Goal: Task Accomplishment & Management: Manage account settings

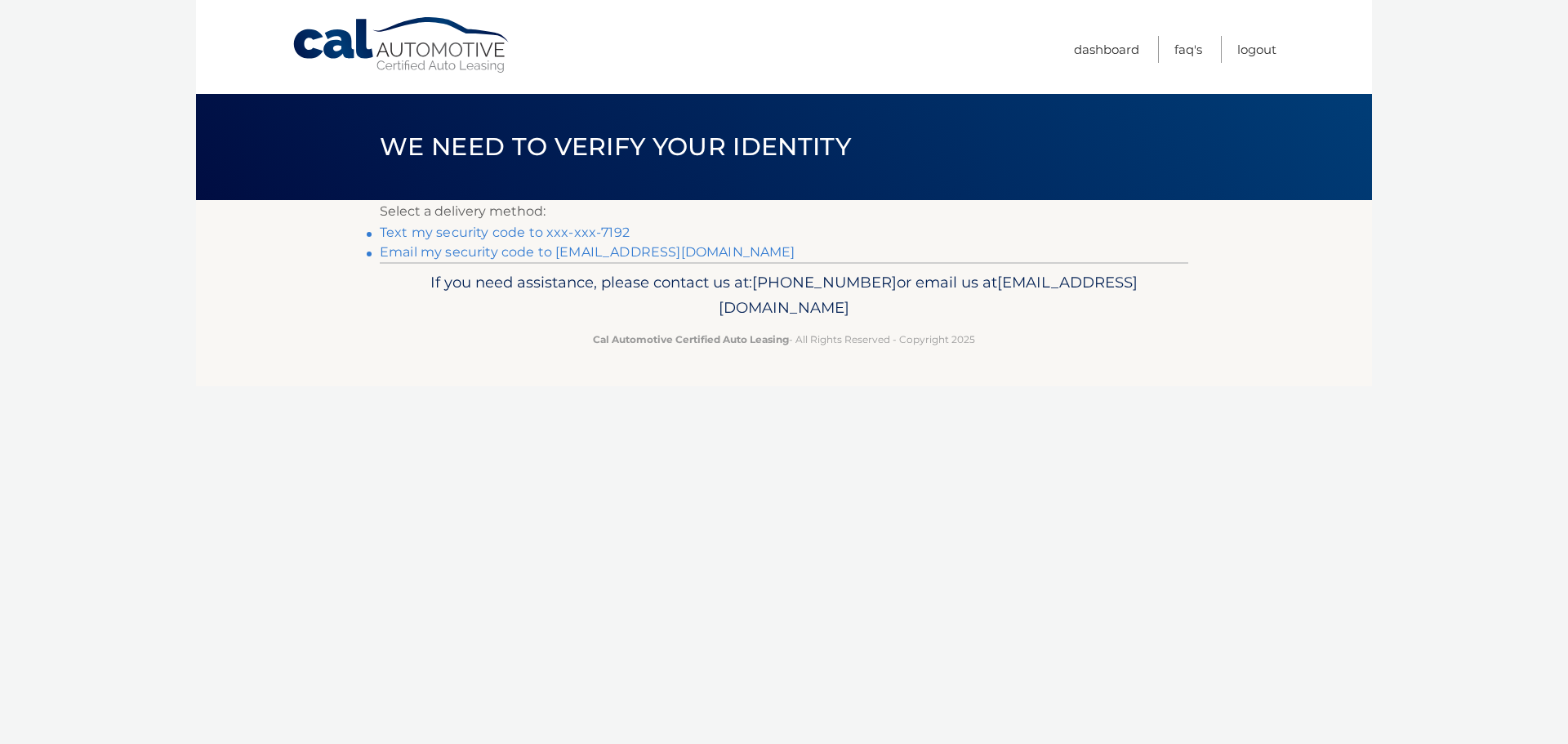
click at [581, 233] on link "Text my security code to xxx-xxx-7192" at bounding box center [505, 232] width 250 height 16
click at [579, 234] on link "Text my security code to xxx-xxx-7192" at bounding box center [505, 232] width 250 height 16
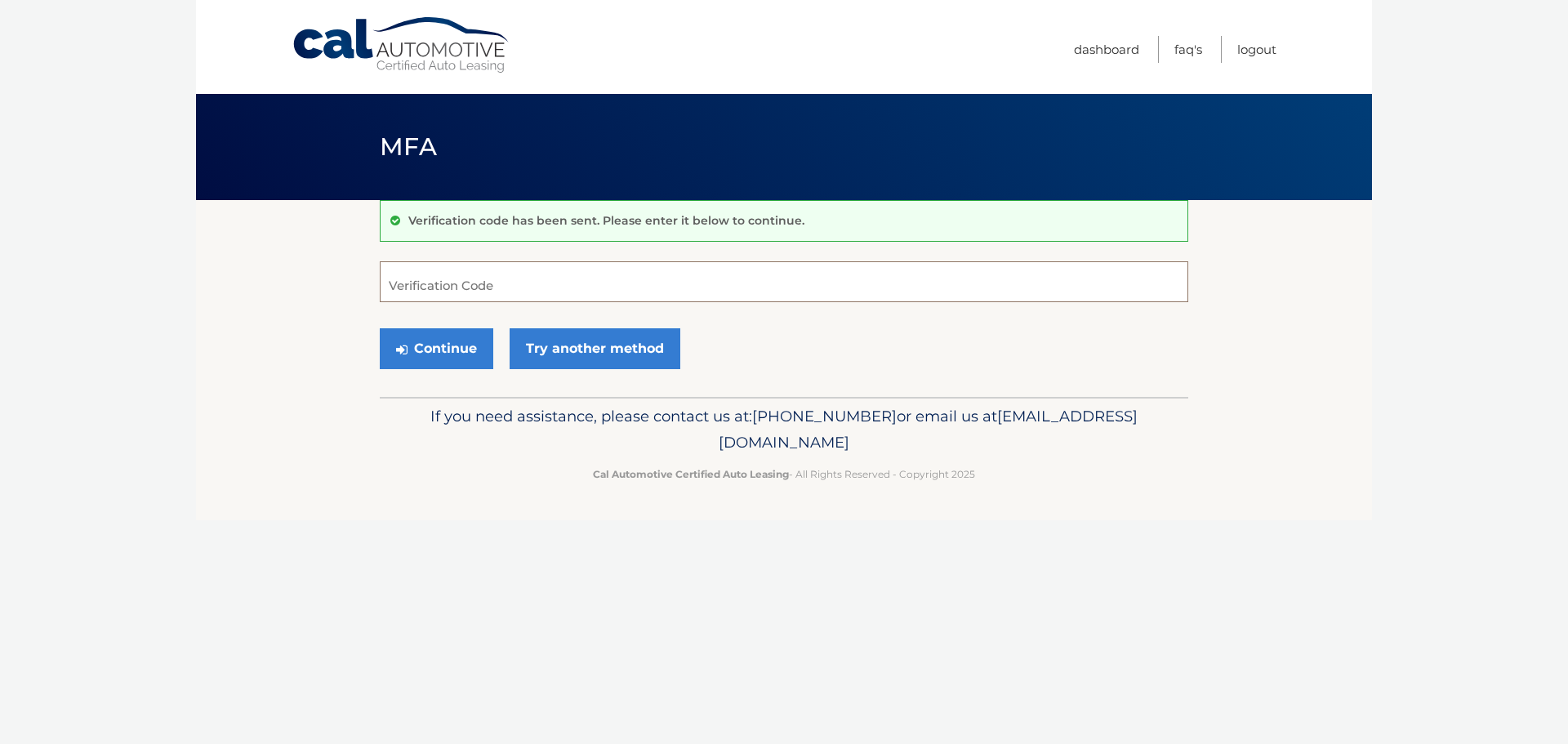
click at [550, 296] on input "Verification Code" at bounding box center [784, 281] width 809 height 40
type input "817223"
click at [380, 328] on button "Continue" at bounding box center [436, 348] width 114 height 40
click at [416, 363] on button "Continue" at bounding box center [436, 348] width 114 height 40
click at [482, 284] on input "Verification Code" at bounding box center [784, 281] width 809 height 40
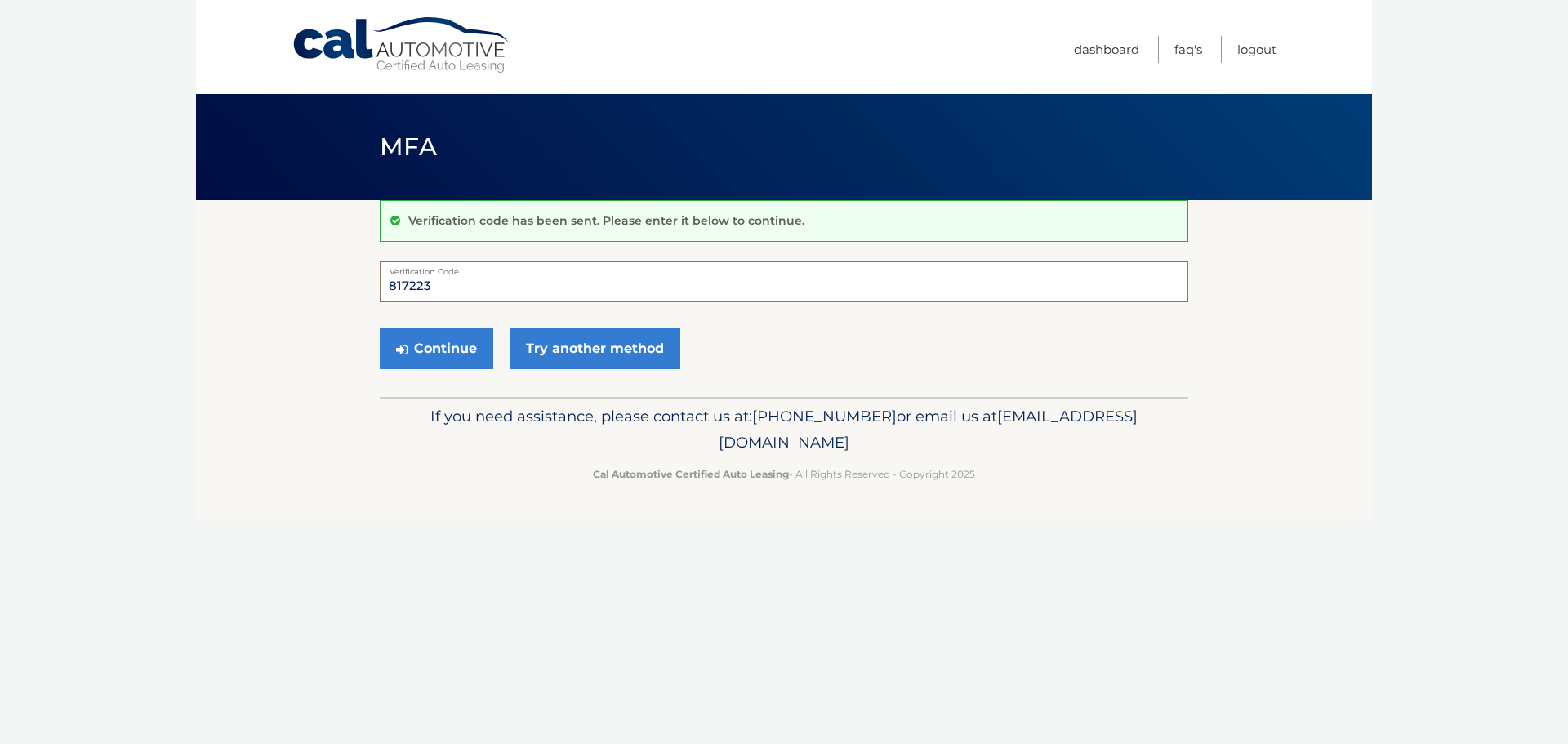
type input "817223"
click at [380, 328] on button "Continue" at bounding box center [436, 348] width 114 height 40
click at [473, 354] on button "Continue" at bounding box center [436, 348] width 114 height 40
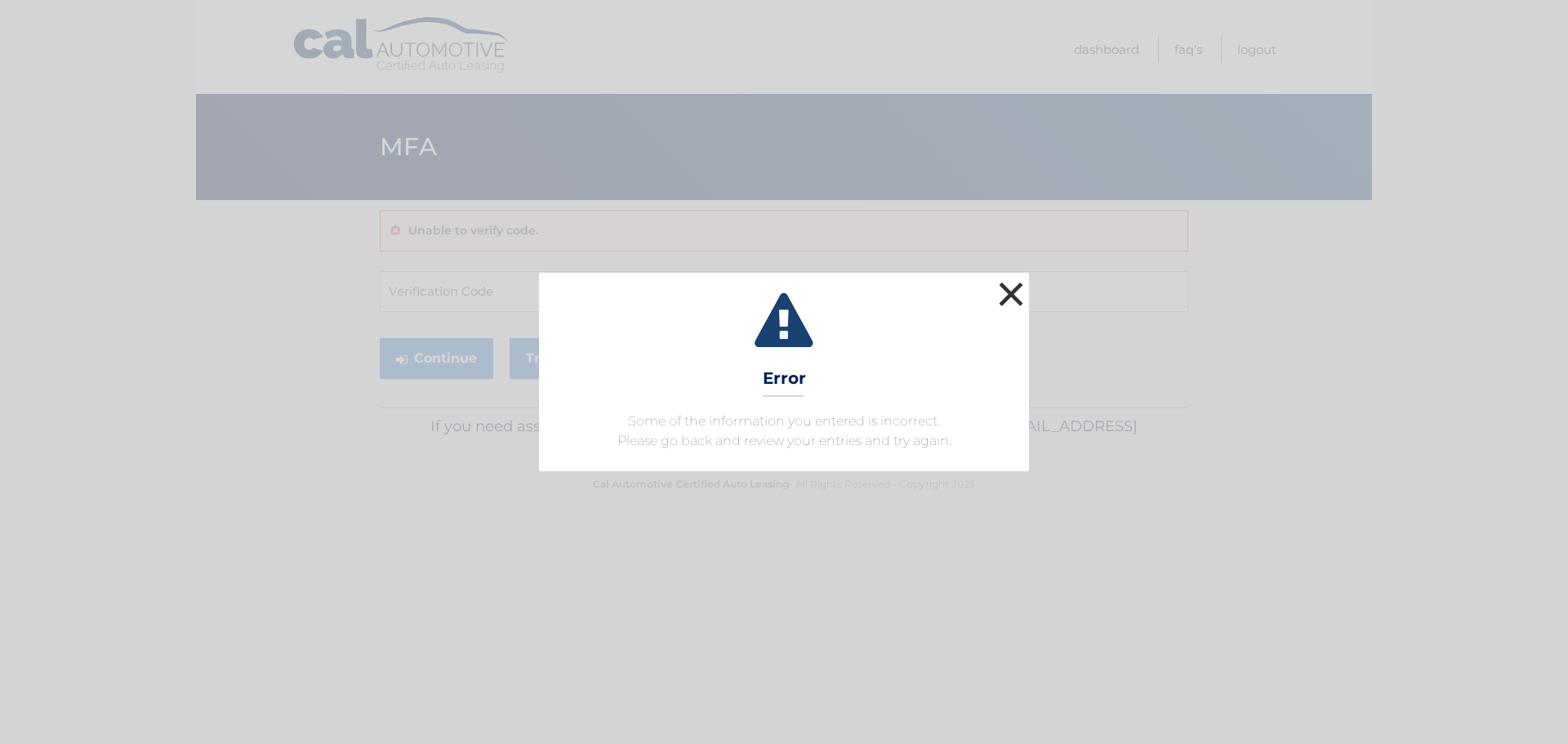
click at [1009, 299] on button "×" at bounding box center [1011, 294] width 33 height 33
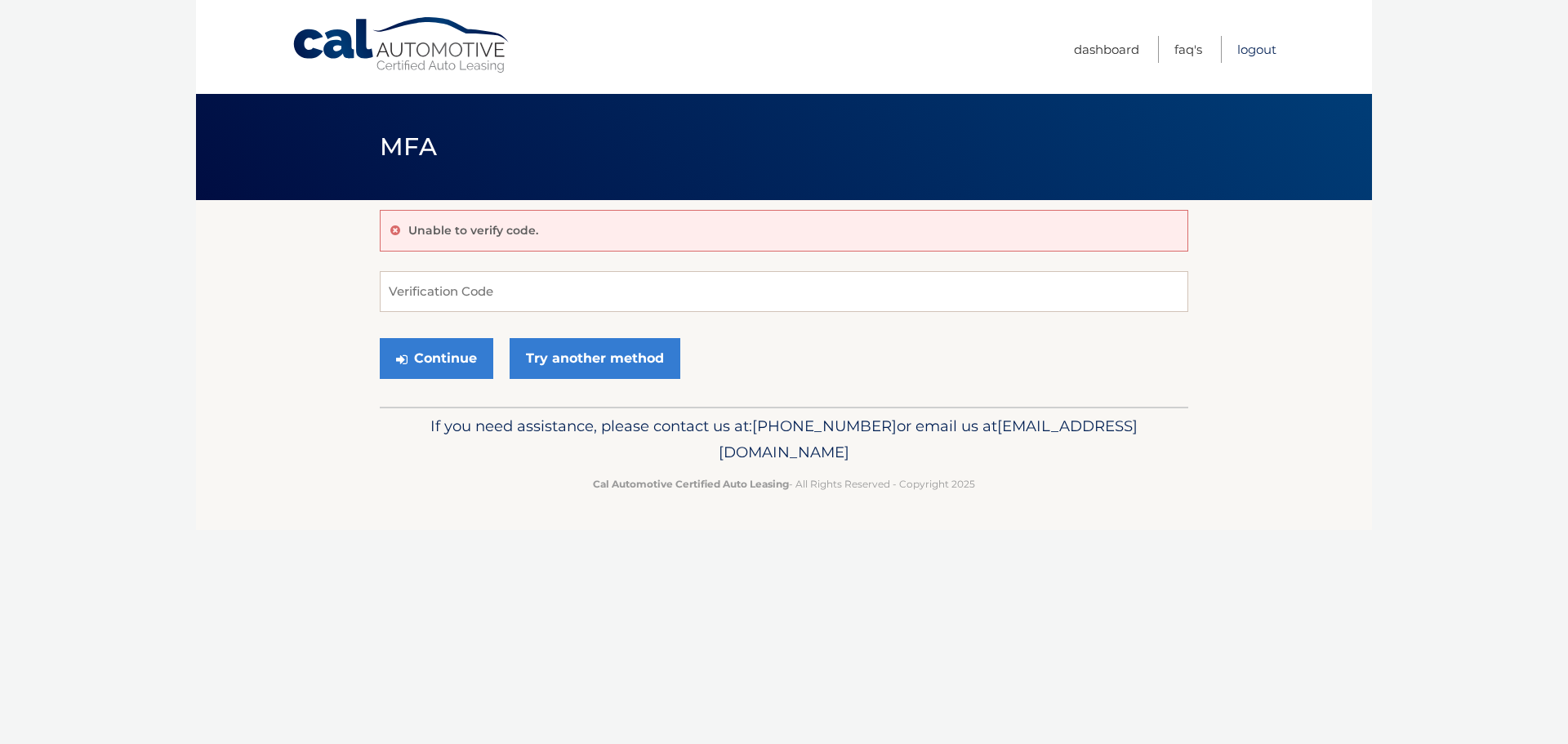
click at [1251, 51] on link "Logout" at bounding box center [1257, 49] width 40 height 27
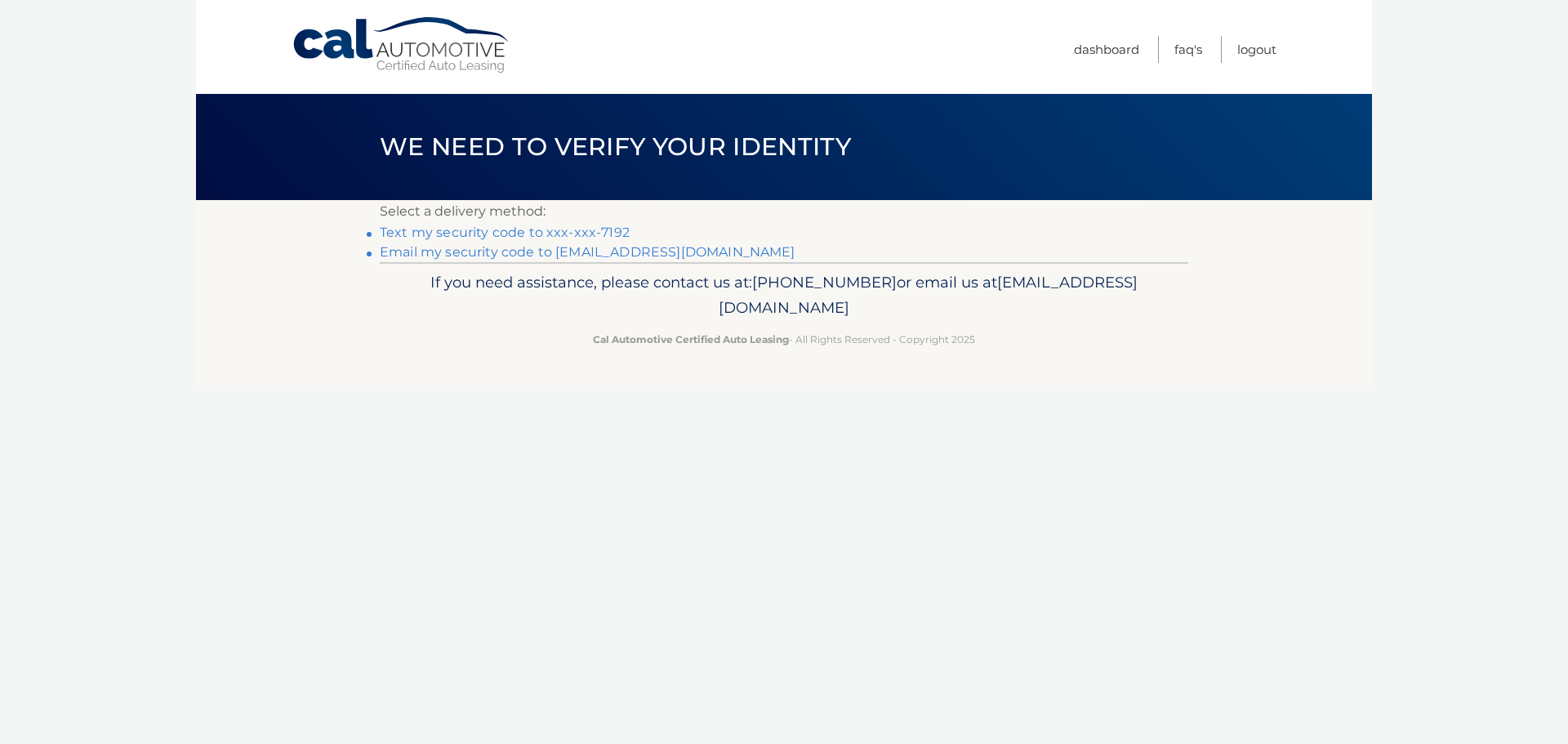
click at [612, 232] on link "Text my security code to xxx-xxx-7192" at bounding box center [505, 232] width 250 height 16
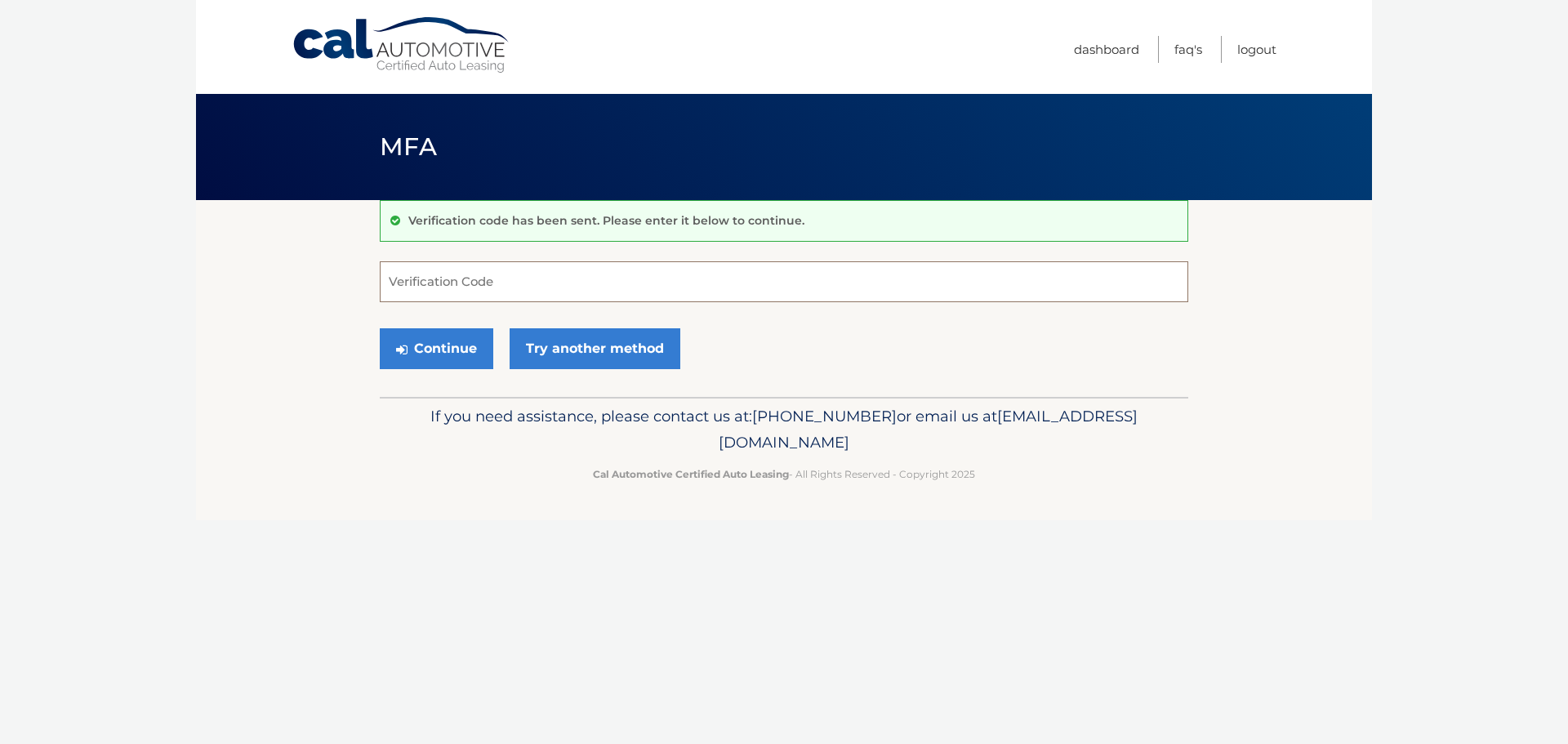
click at [599, 281] on input "Verification Code" at bounding box center [784, 281] width 809 height 40
type input "688527"
click at [450, 349] on button "Continue" at bounding box center [436, 348] width 114 height 40
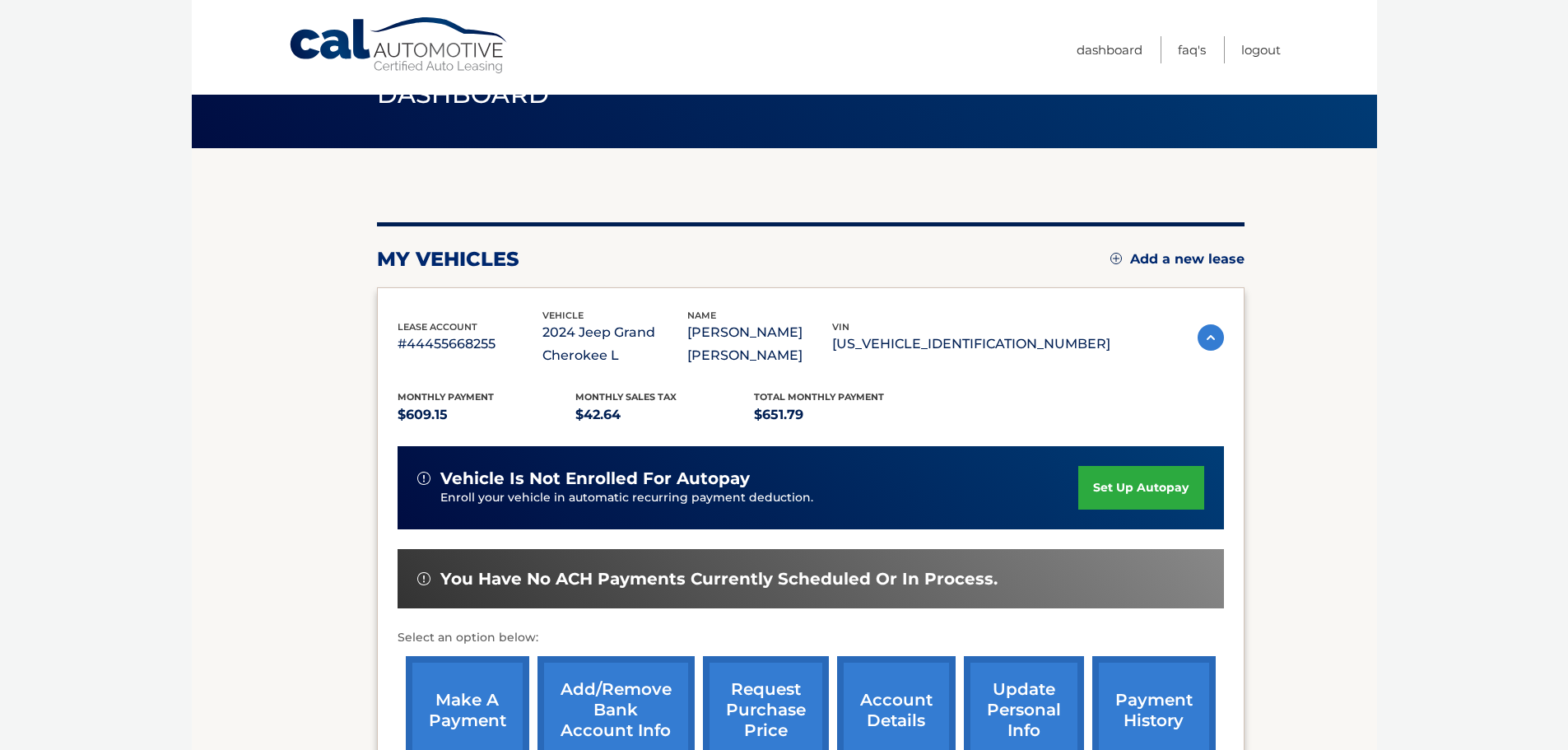
scroll to position [24, 0]
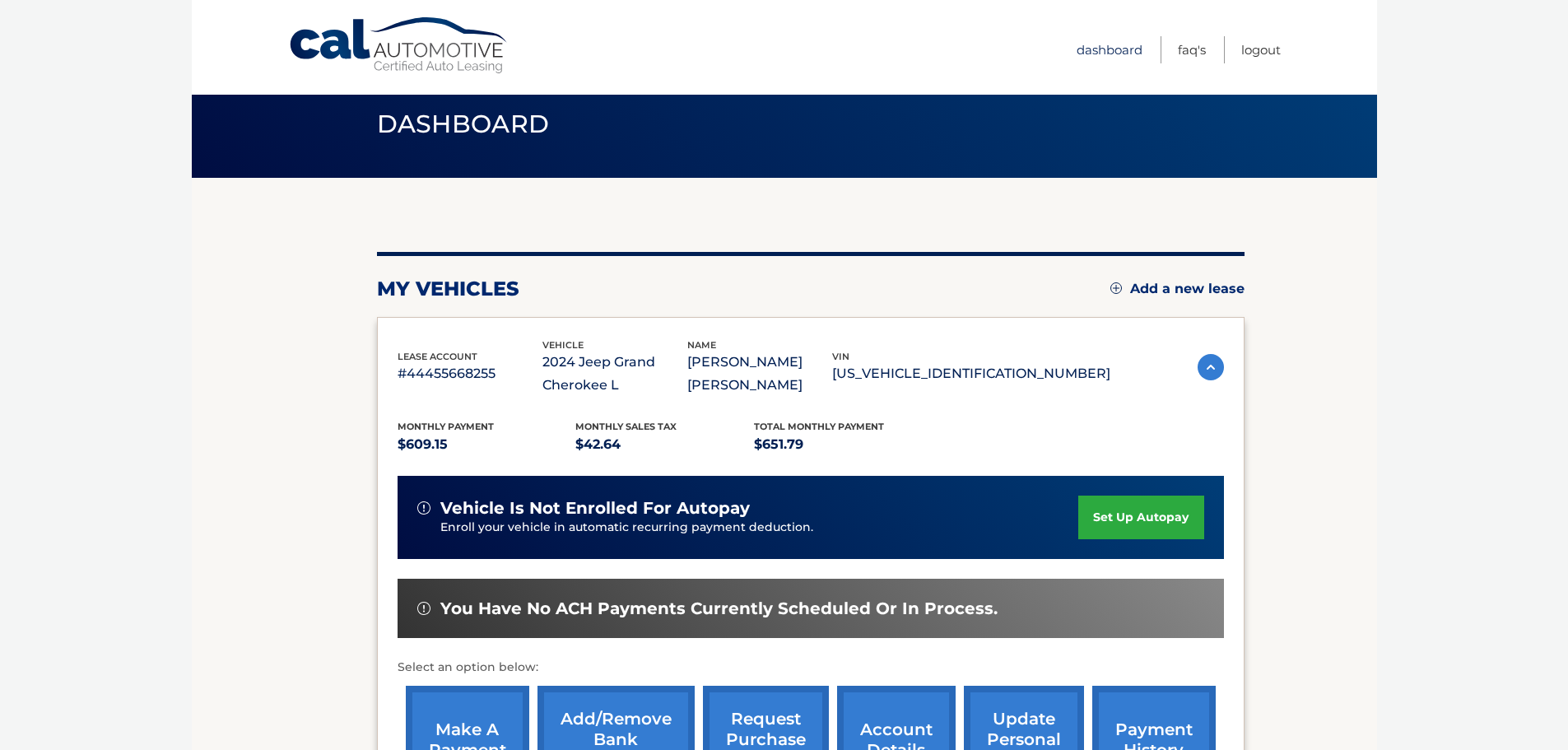
click at [1126, 53] on link "Dashboard" at bounding box center [1109, 50] width 66 height 27
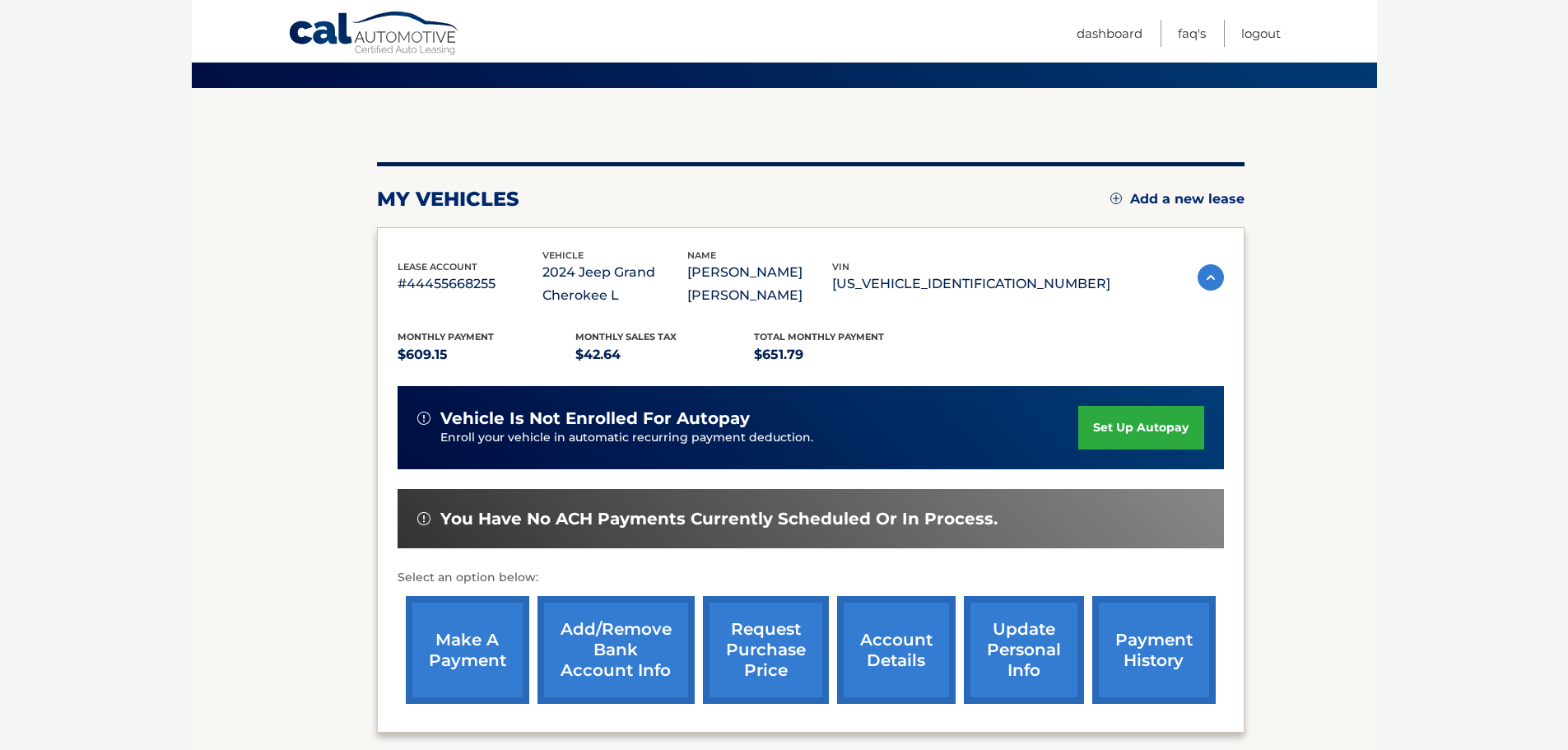
scroll to position [270, 0]
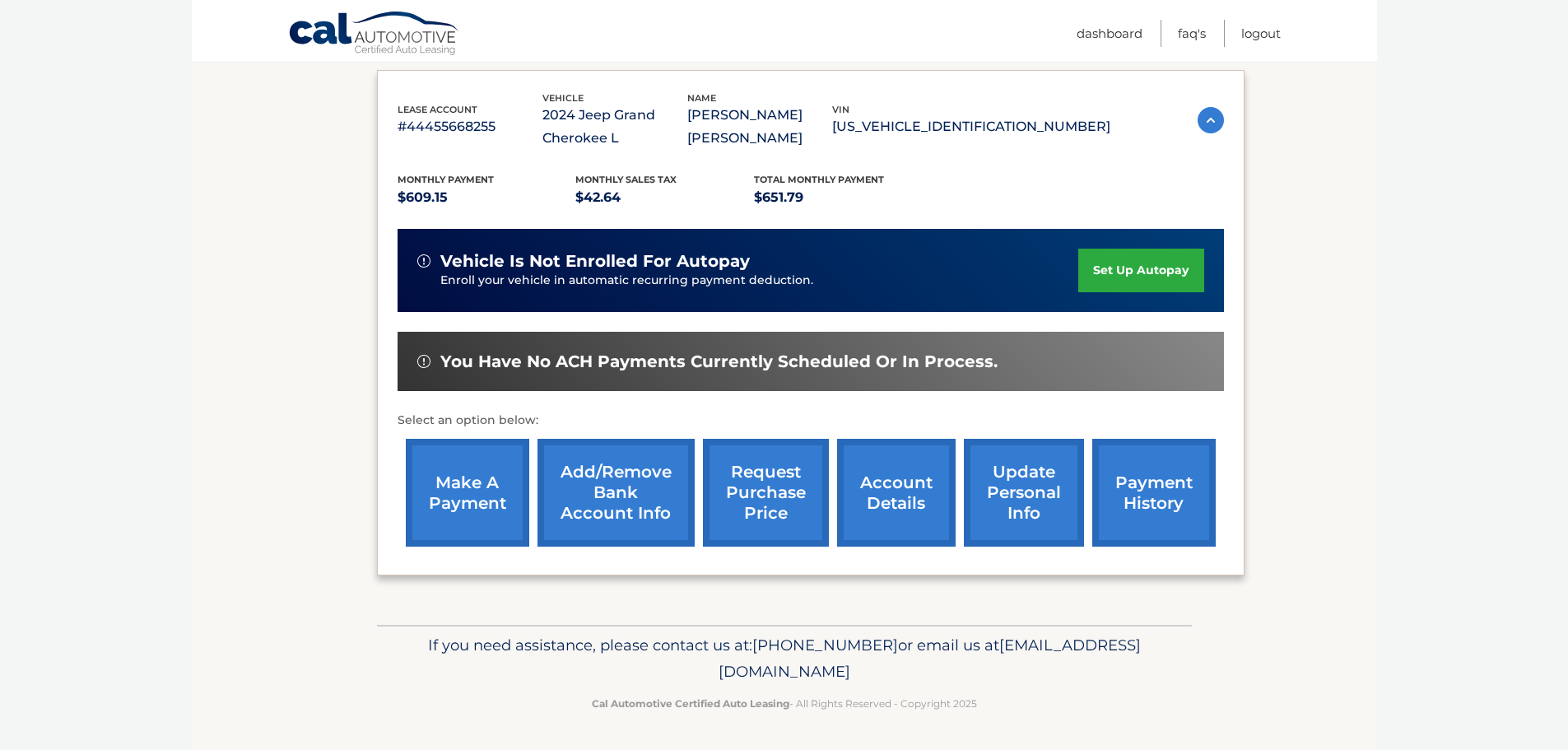
click at [899, 481] on link "account details" at bounding box center [896, 493] width 119 height 108
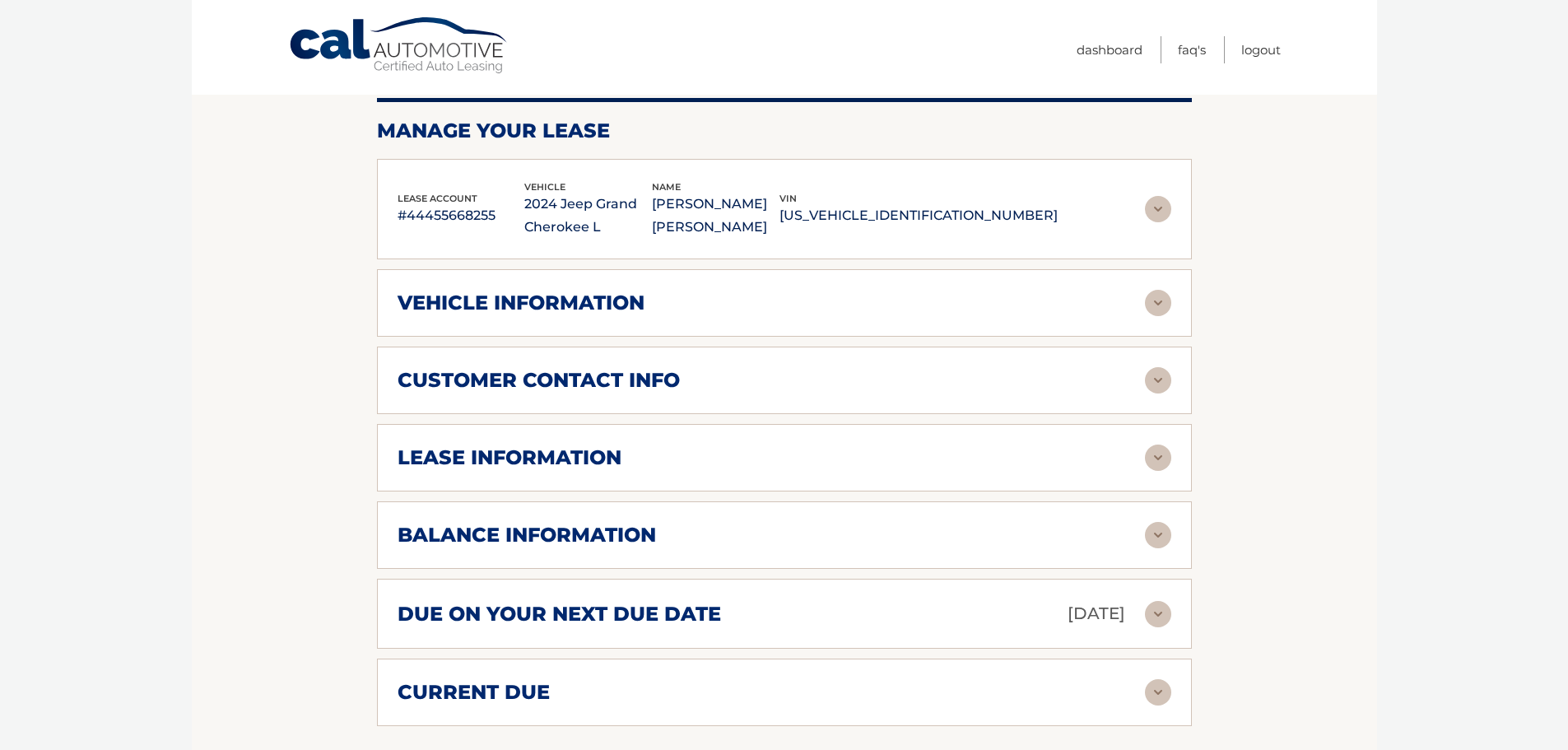
scroll to position [247, 0]
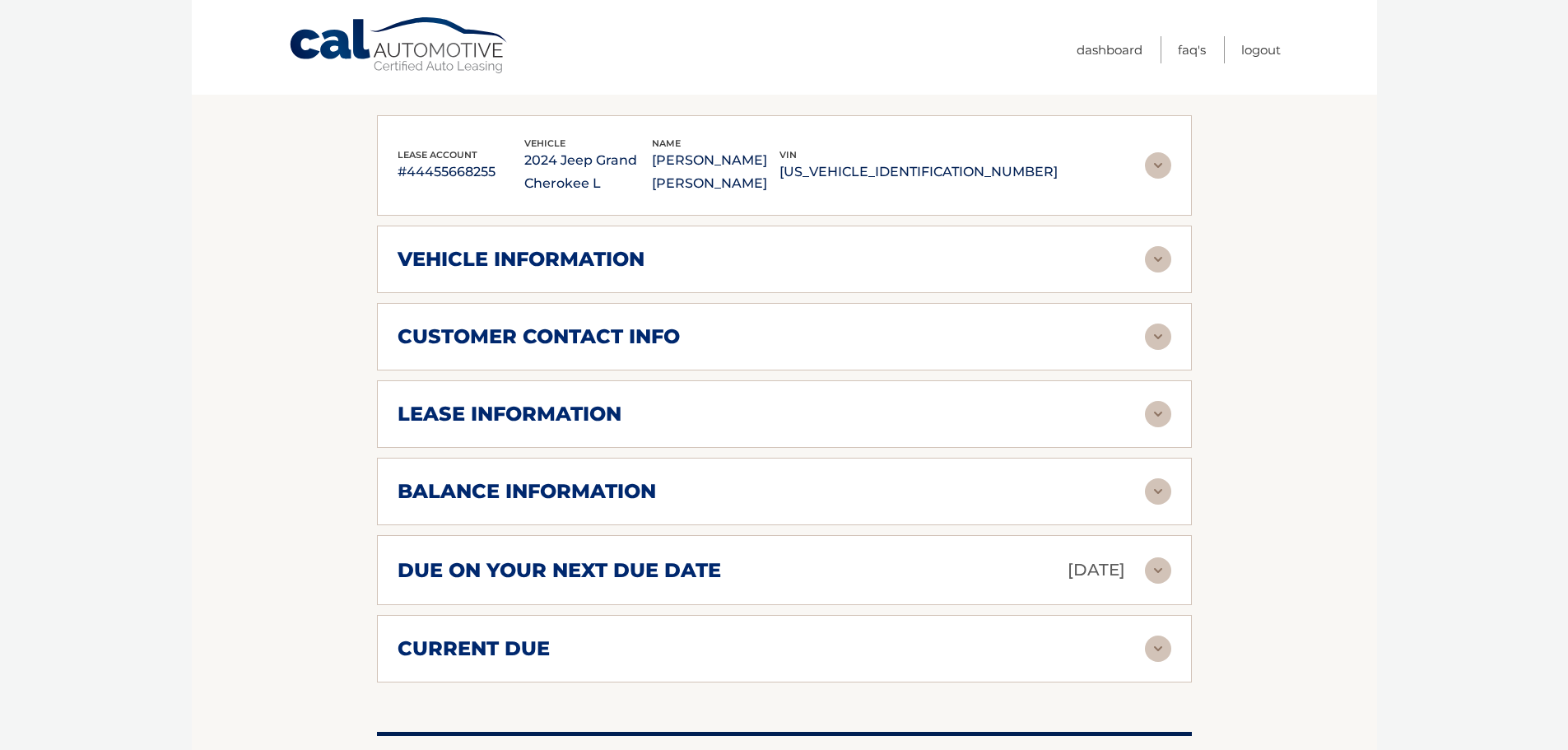
click at [593, 497] on h2 "balance information" at bounding box center [527, 491] width 259 height 25
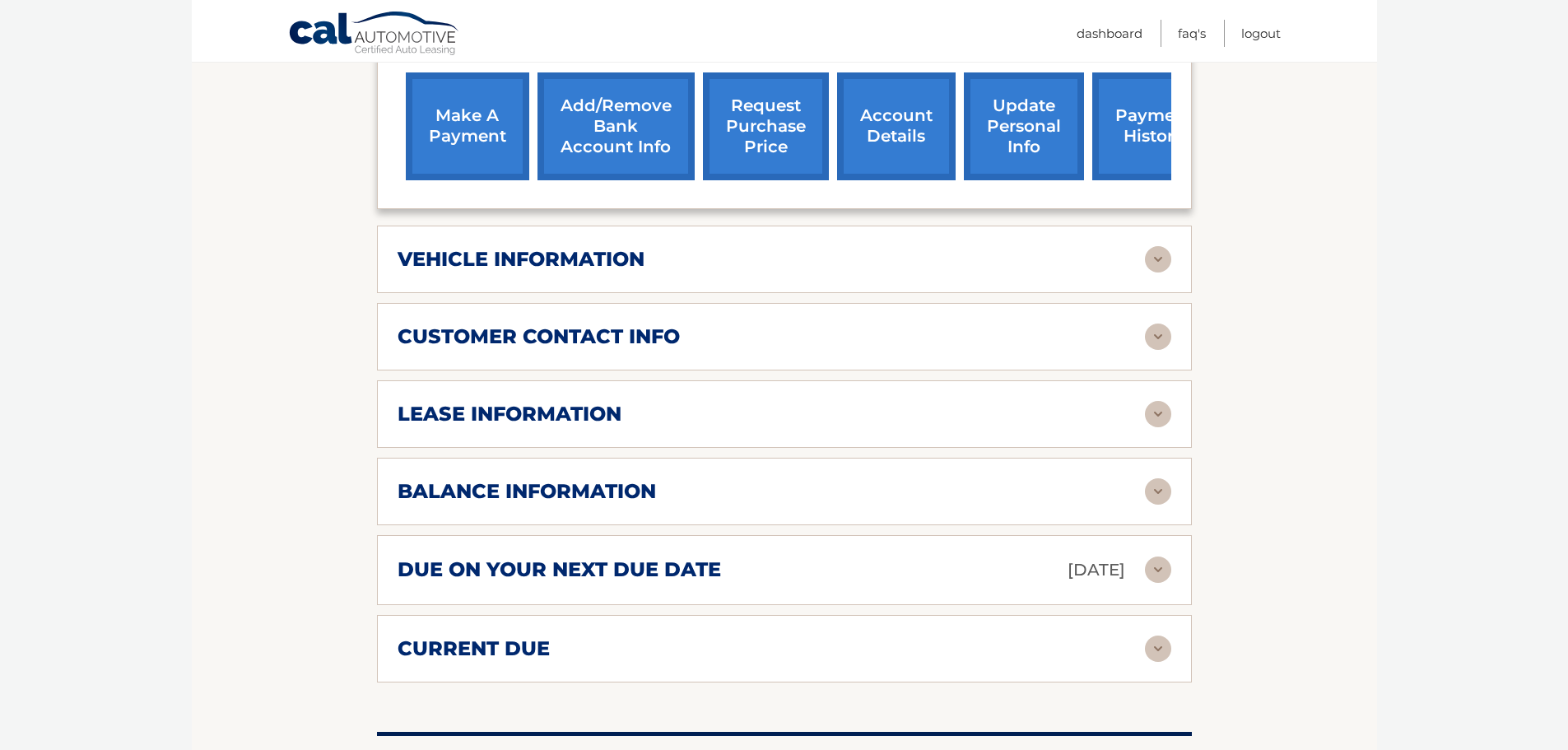
scroll to position [823, 0]
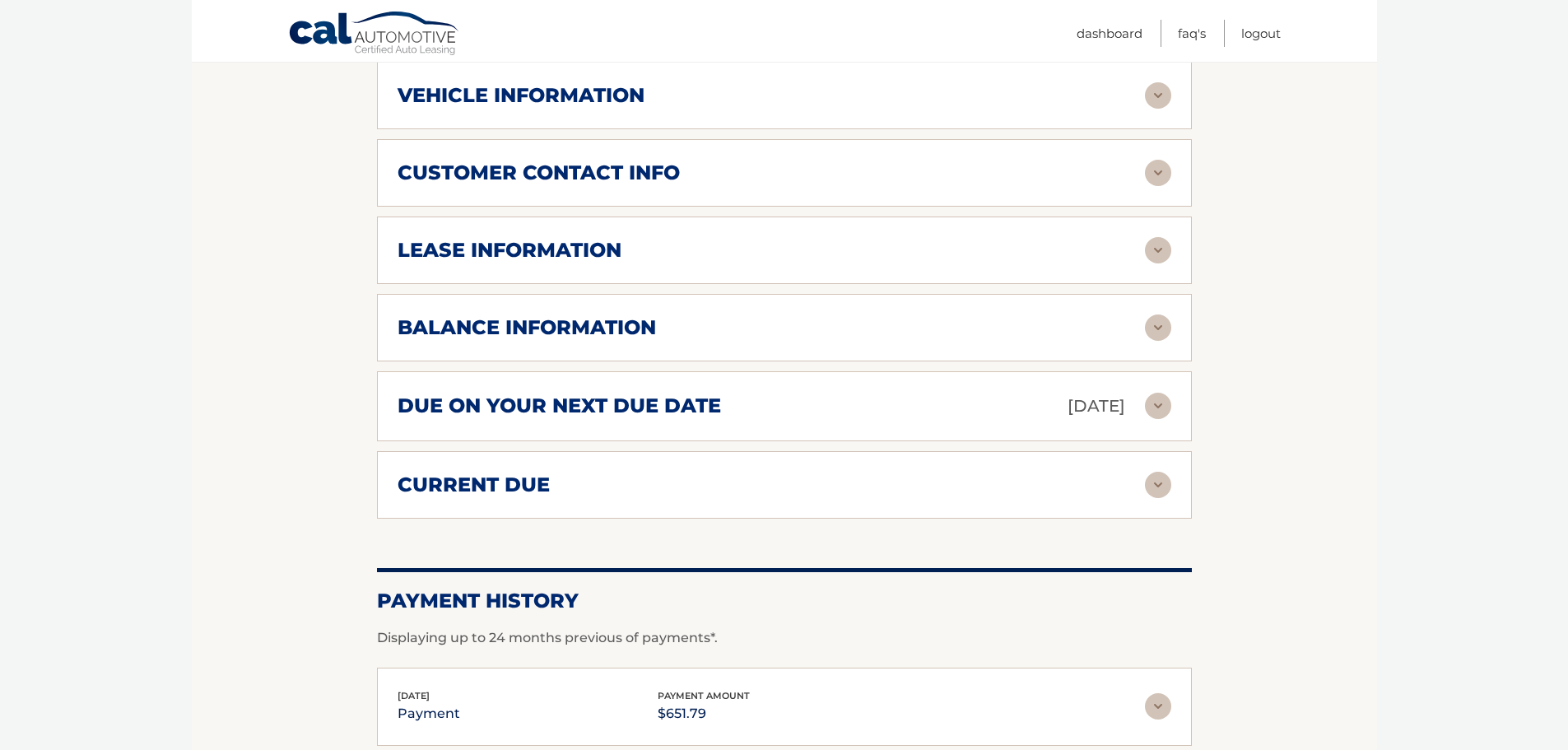
click at [605, 337] on h2 "balance information" at bounding box center [527, 328] width 259 height 25
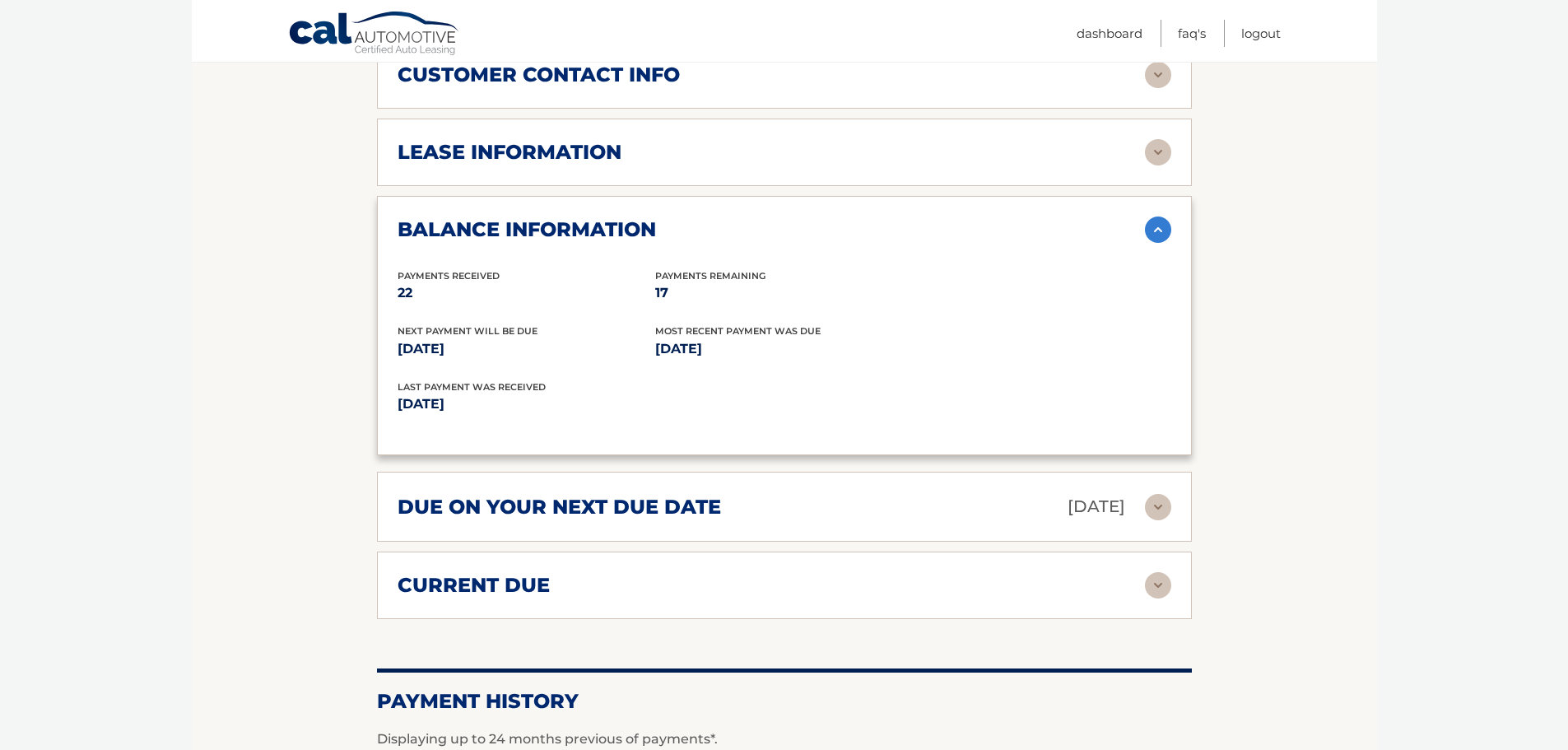
scroll to position [1152, 0]
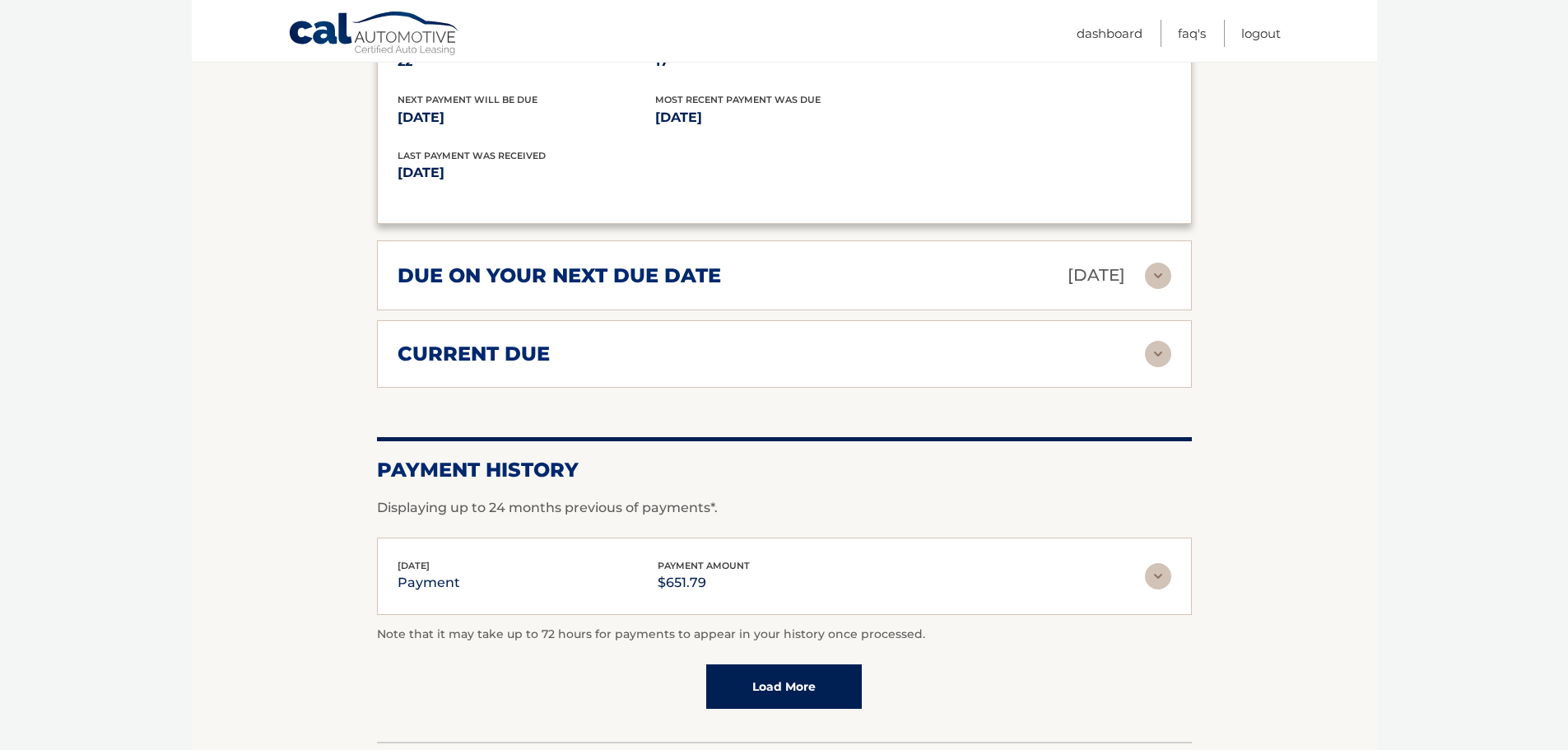
click at [801, 685] on link "Load More" at bounding box center [784, 686] width 155 height 44
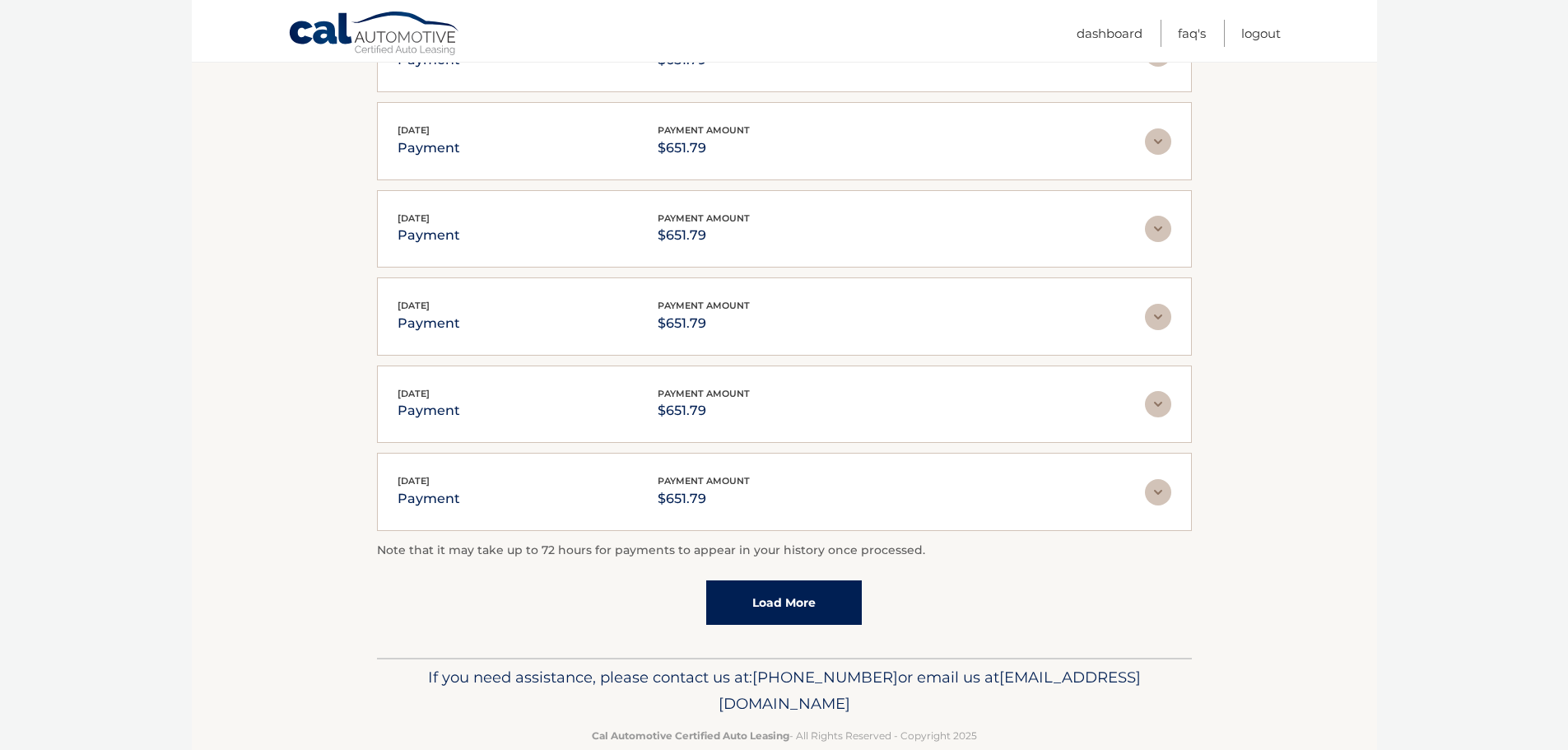
scroll to position [1707, 0]
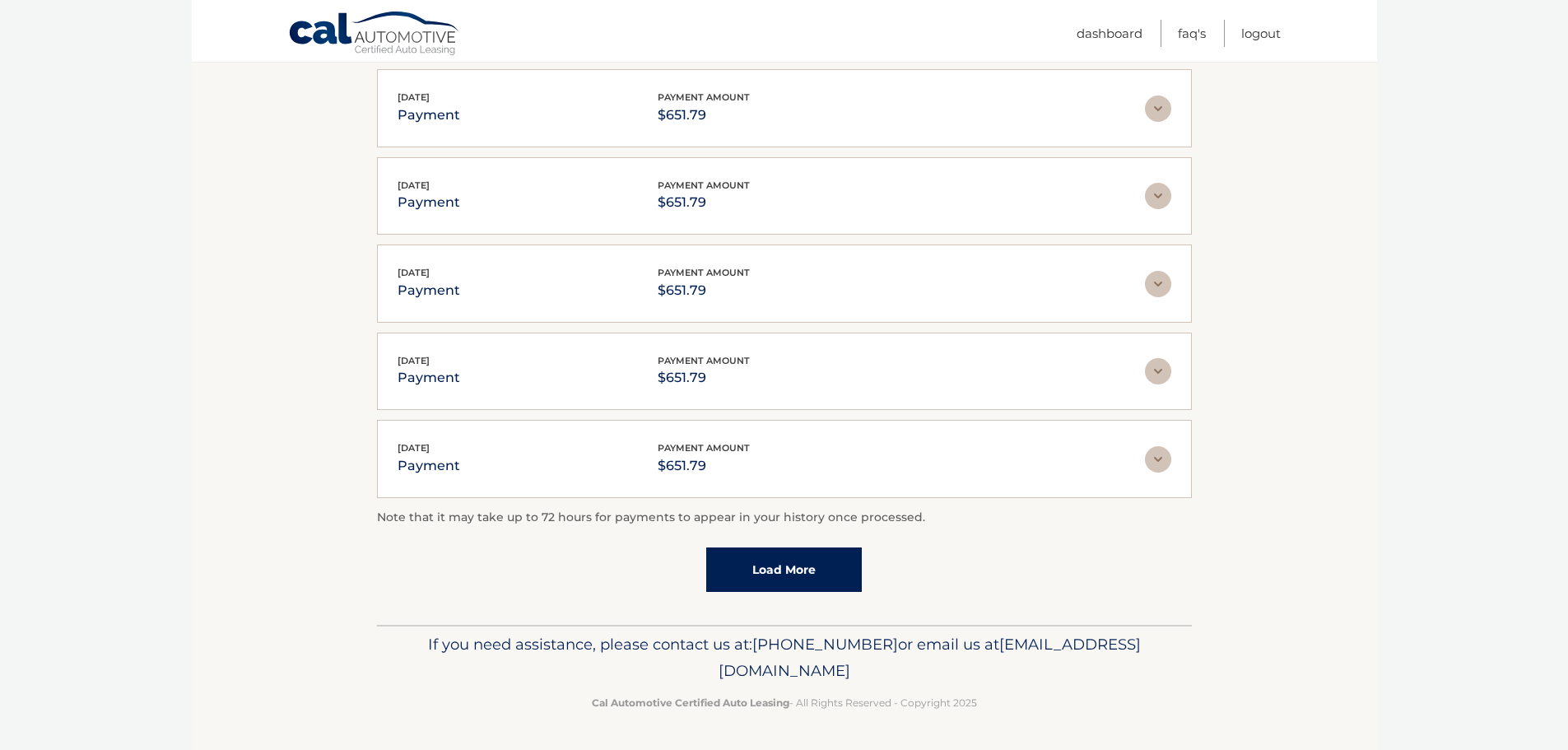
click at [790, 563] on link "Load More" at bounding box center [784, 569] width 155 height 44
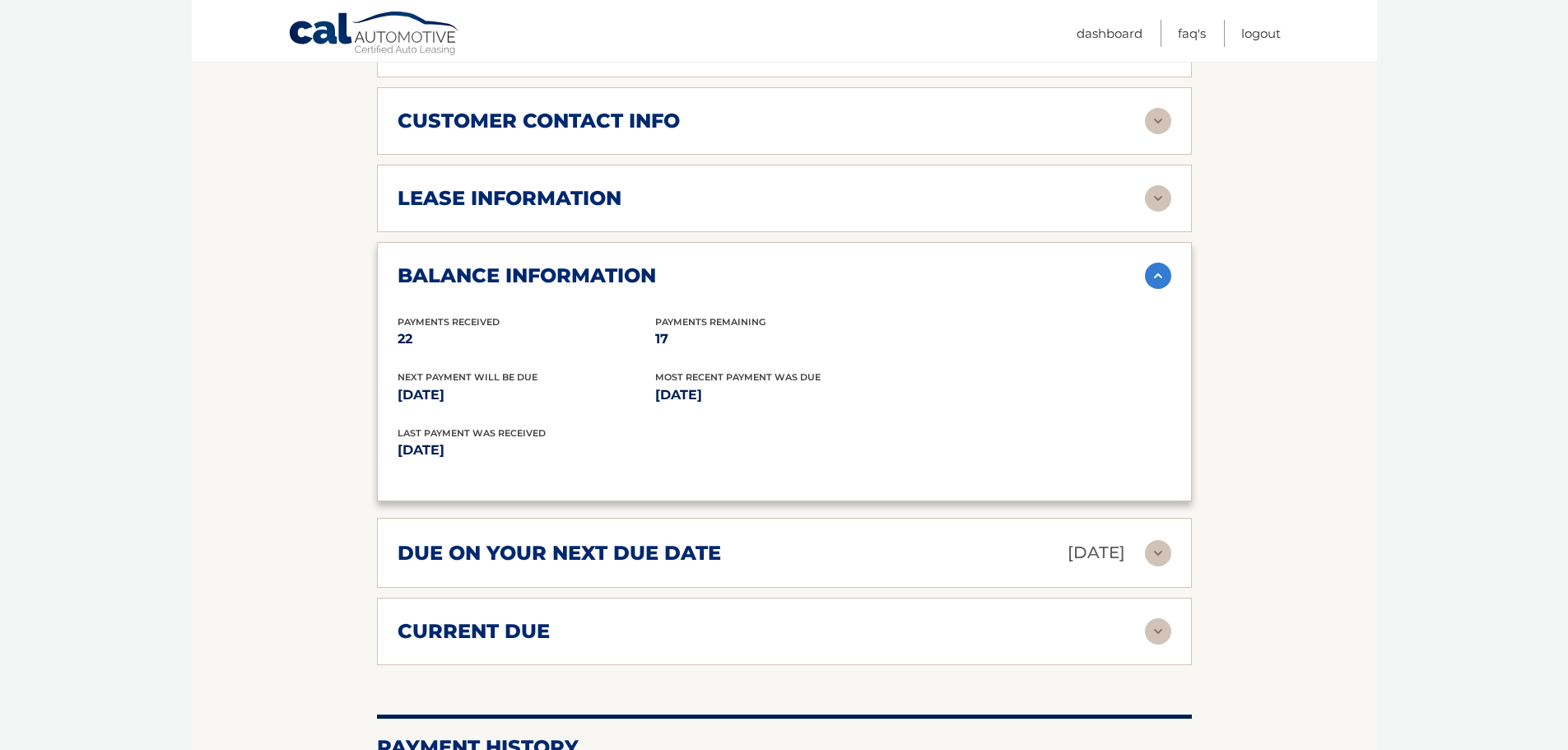
scroll to position [829, 0]
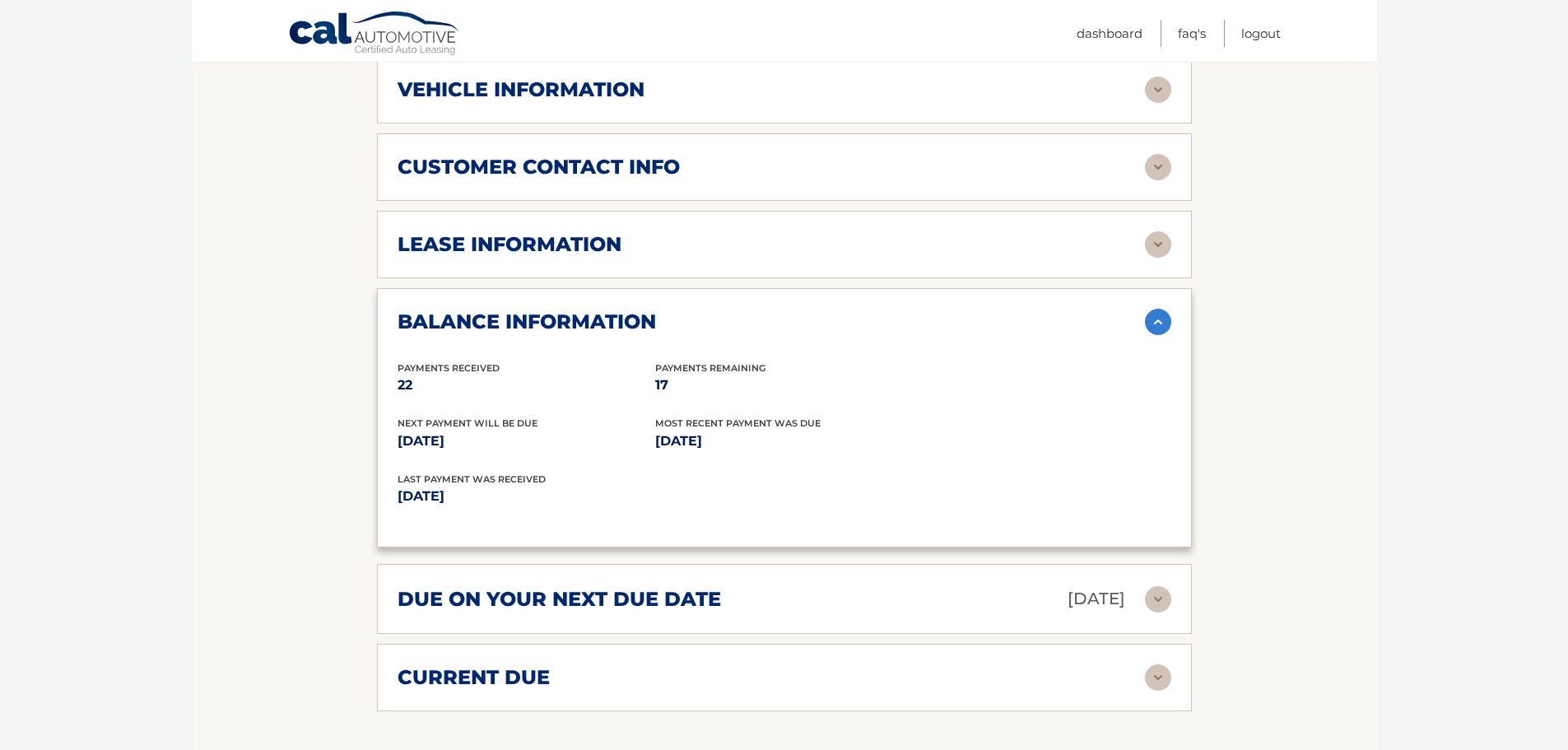
click at [437, 669] on h2 "current due" at bounding box center [473, 677] width 152 height 25
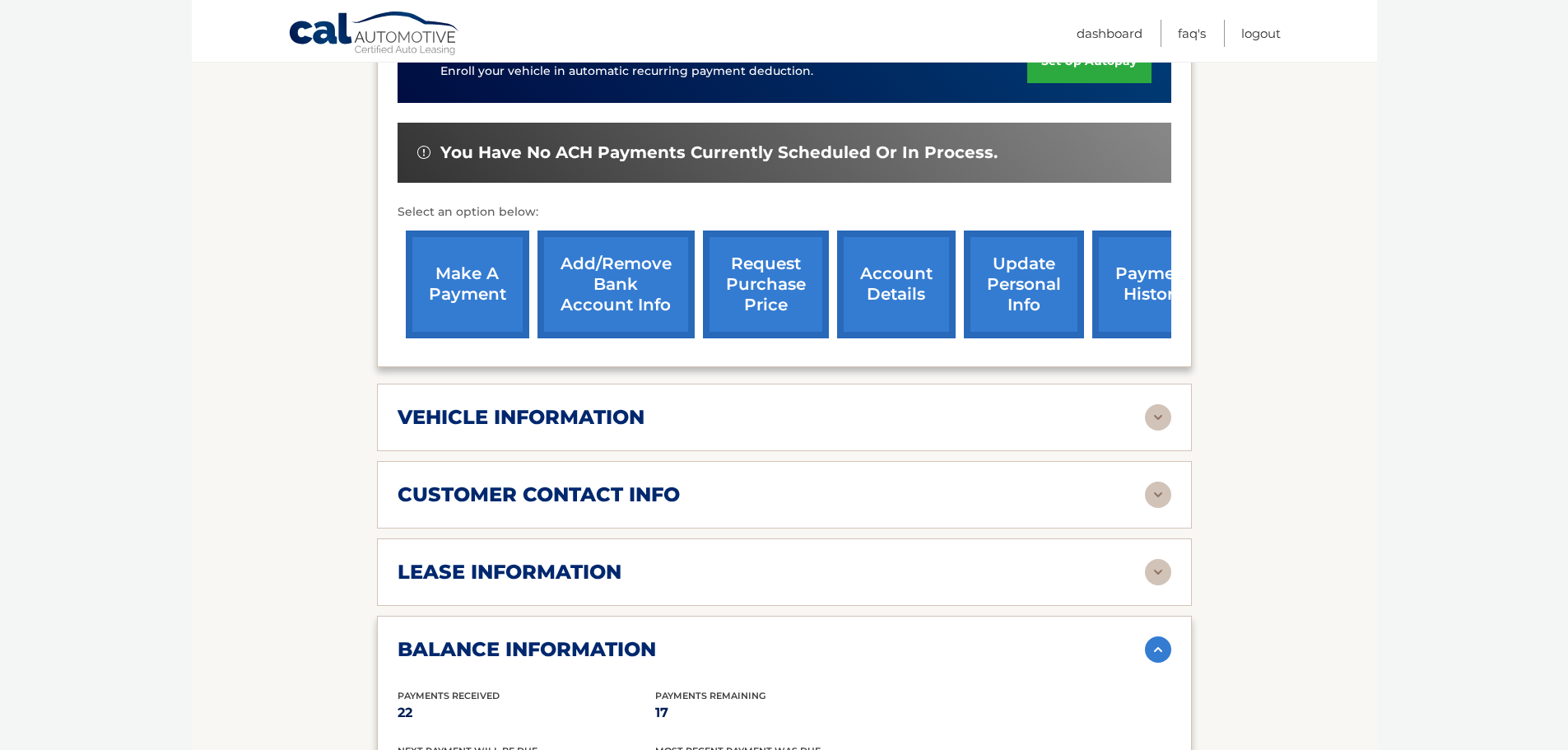
scroll to position [500, 0]
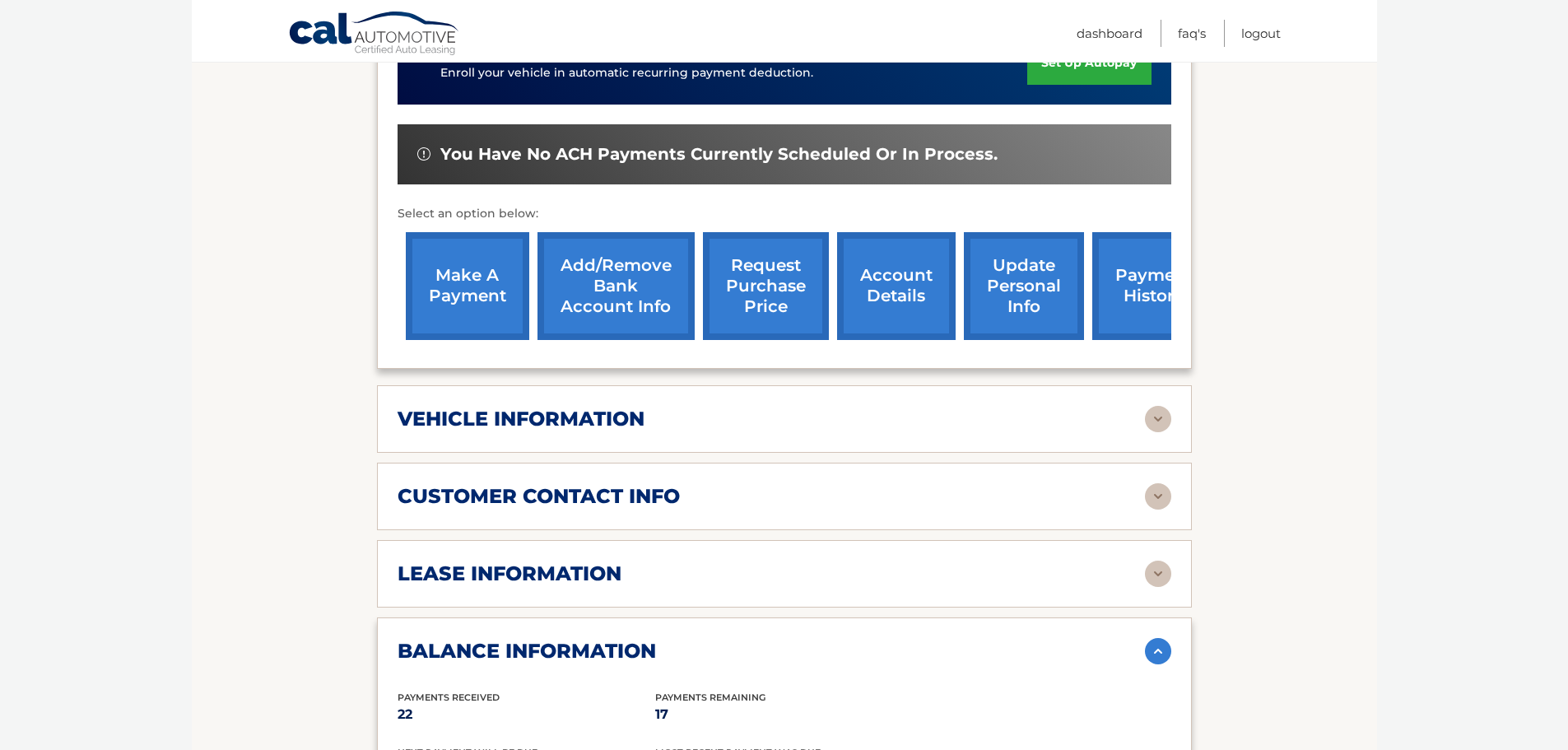
click at [761, 262] on link "request purchase price" at bounding box center [766, 286] width 126 height 108
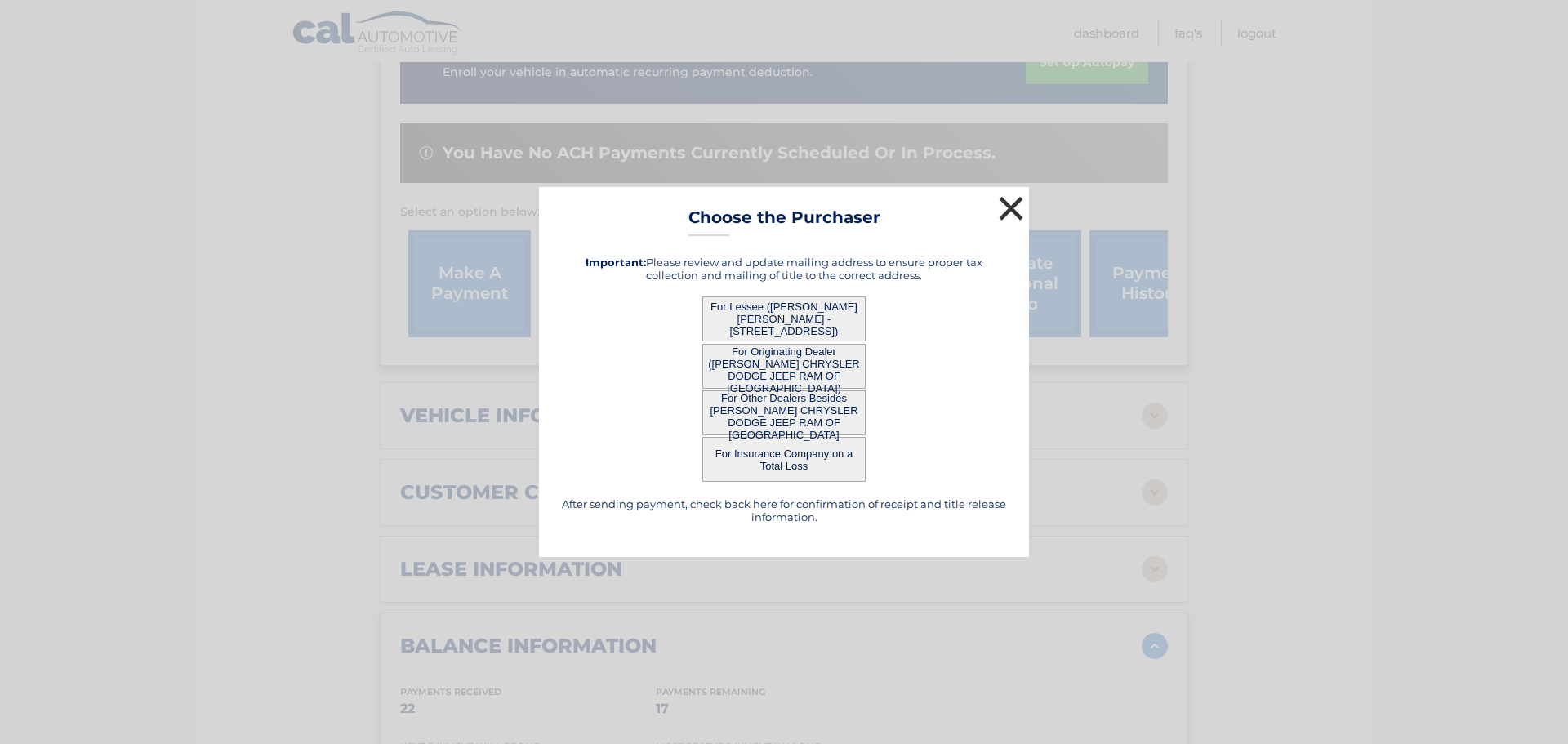
click at [1011, 208] on button "×" at bounding box center [1011, 208] width 33 height 33
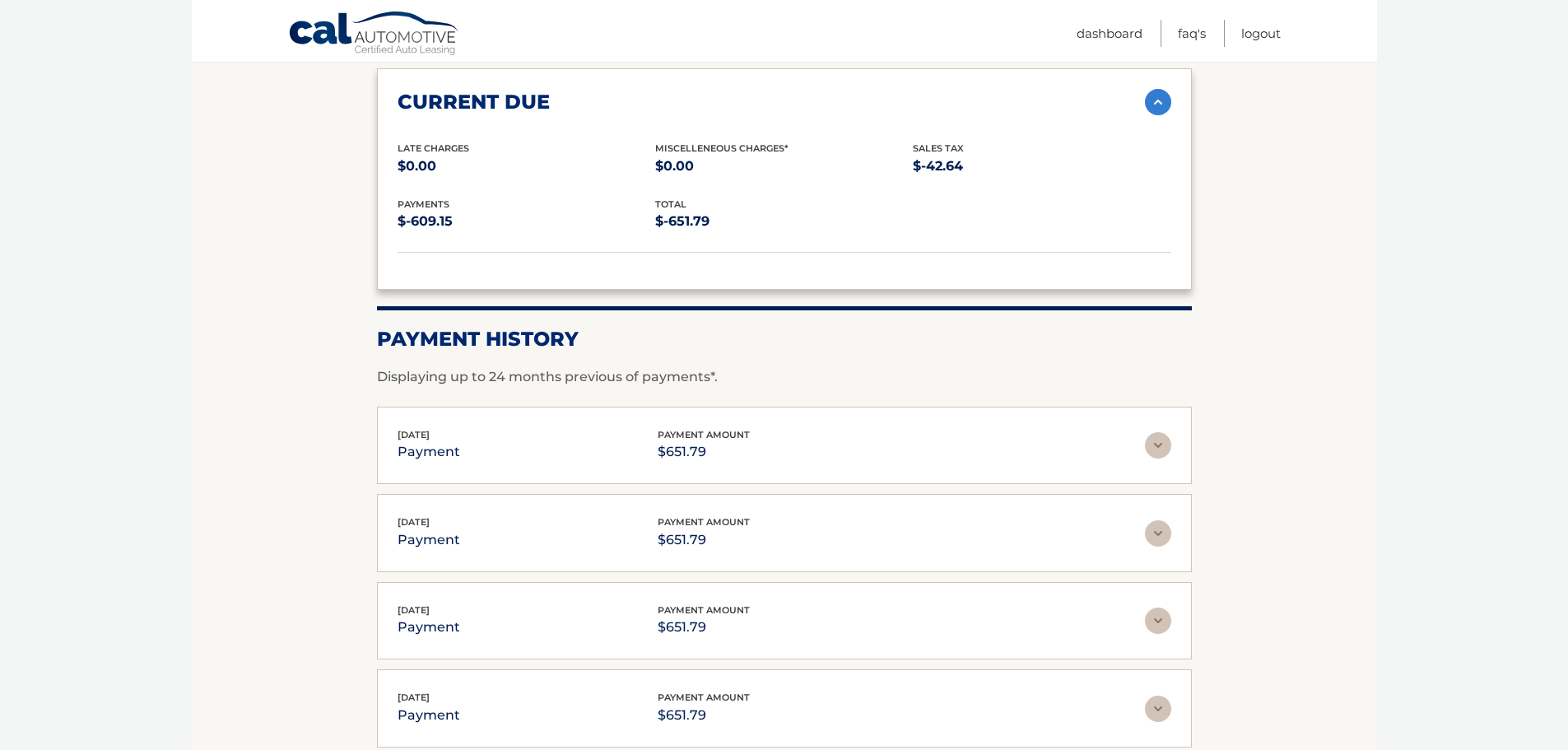
scroll to position [1323, 0]
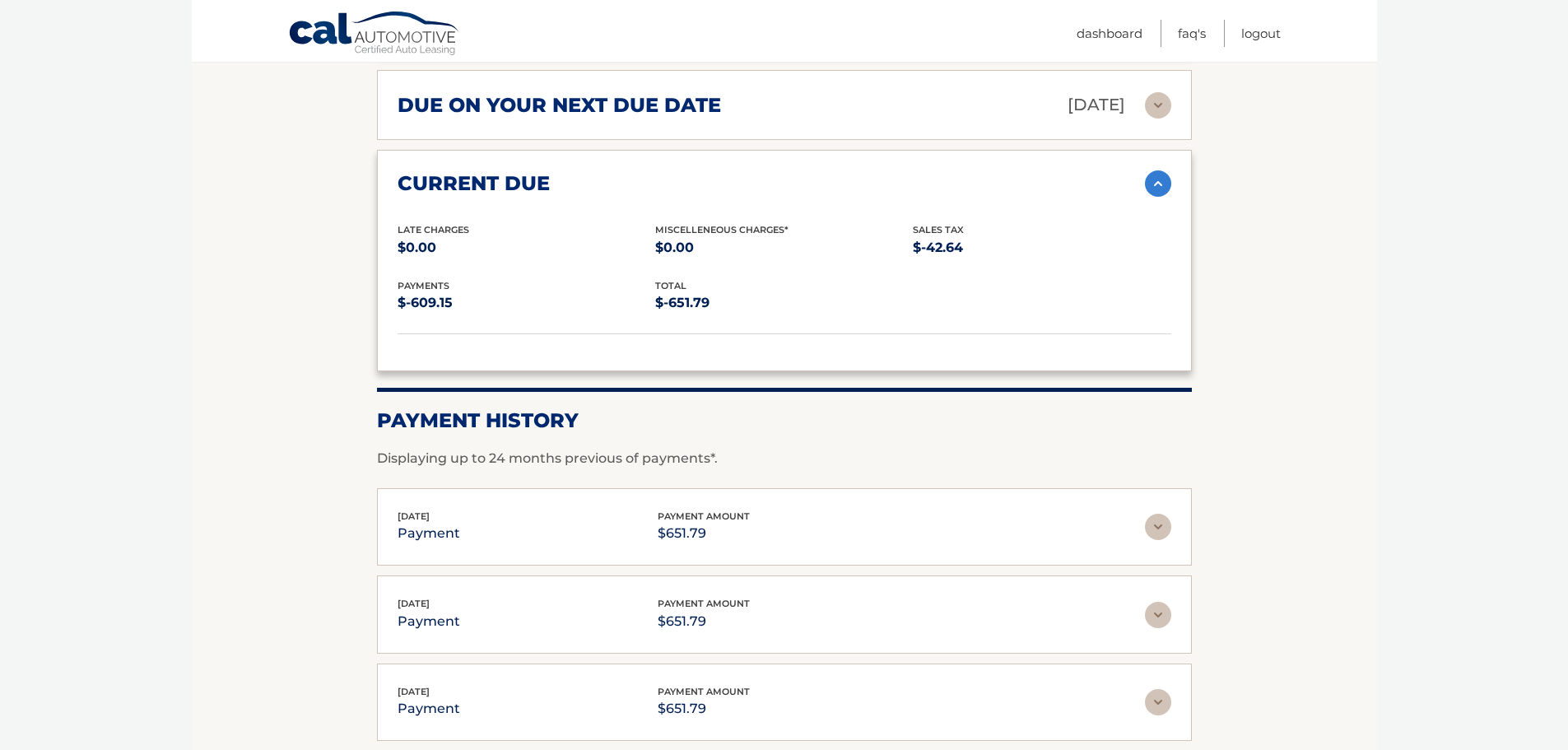
click at [1156, 175] on img at bounding box center [1158, 184] width 27 height 27
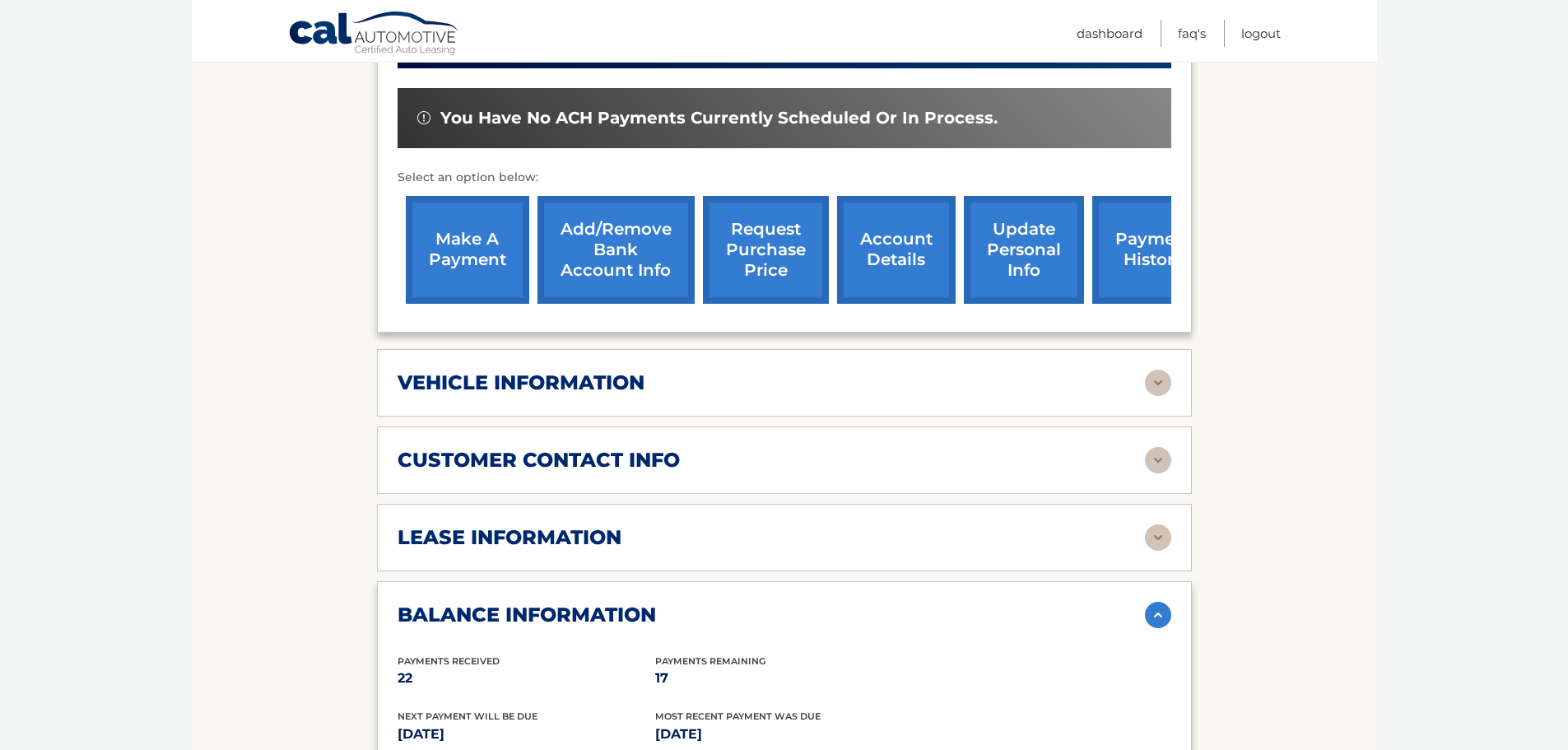
scroll to position [582, 0]
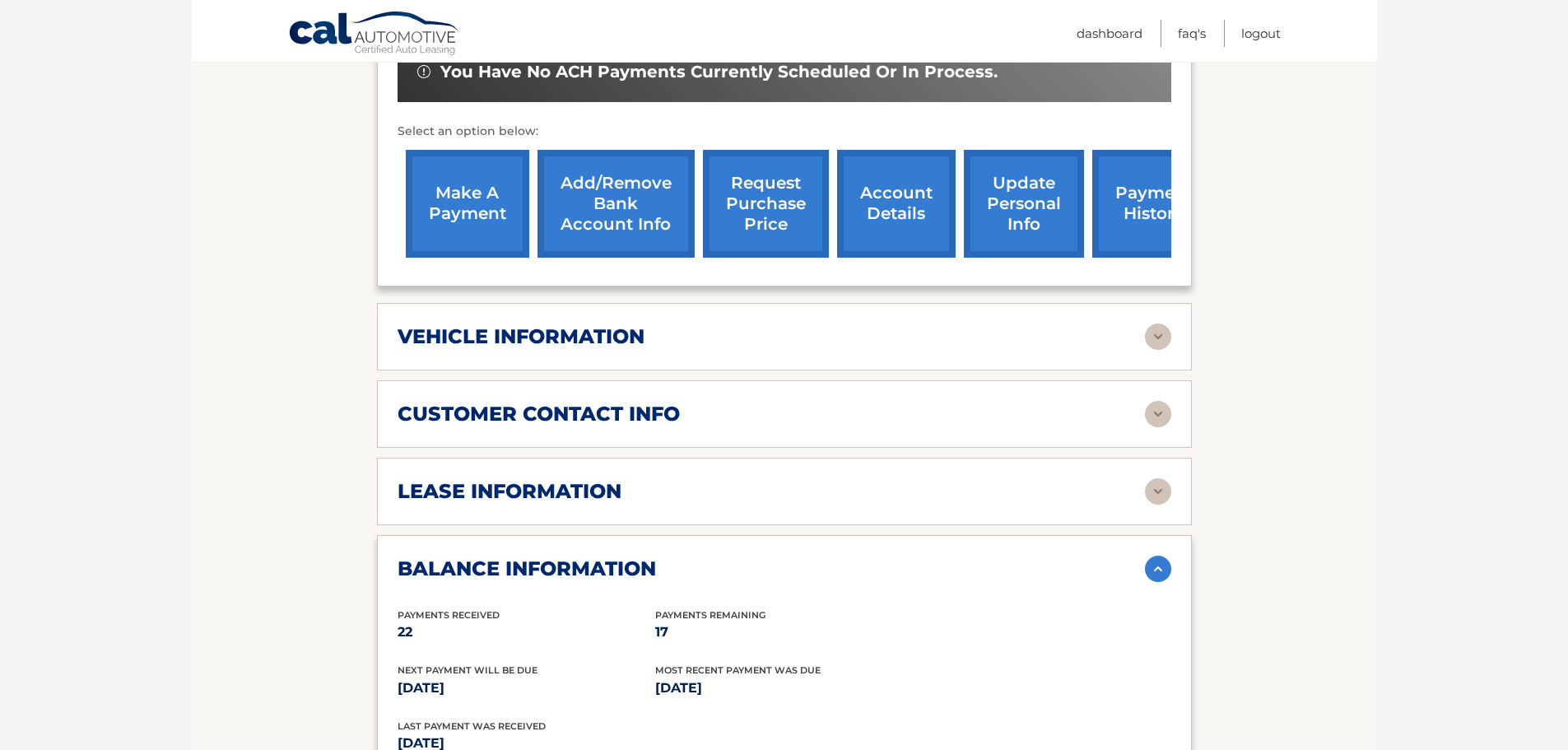
click at [888, 202] on link "account details" at bounding box center [896, 204] width 119 height 108
click at [638, 500] on div "lease information" at bounding box center [770, 491] width 747 height 25
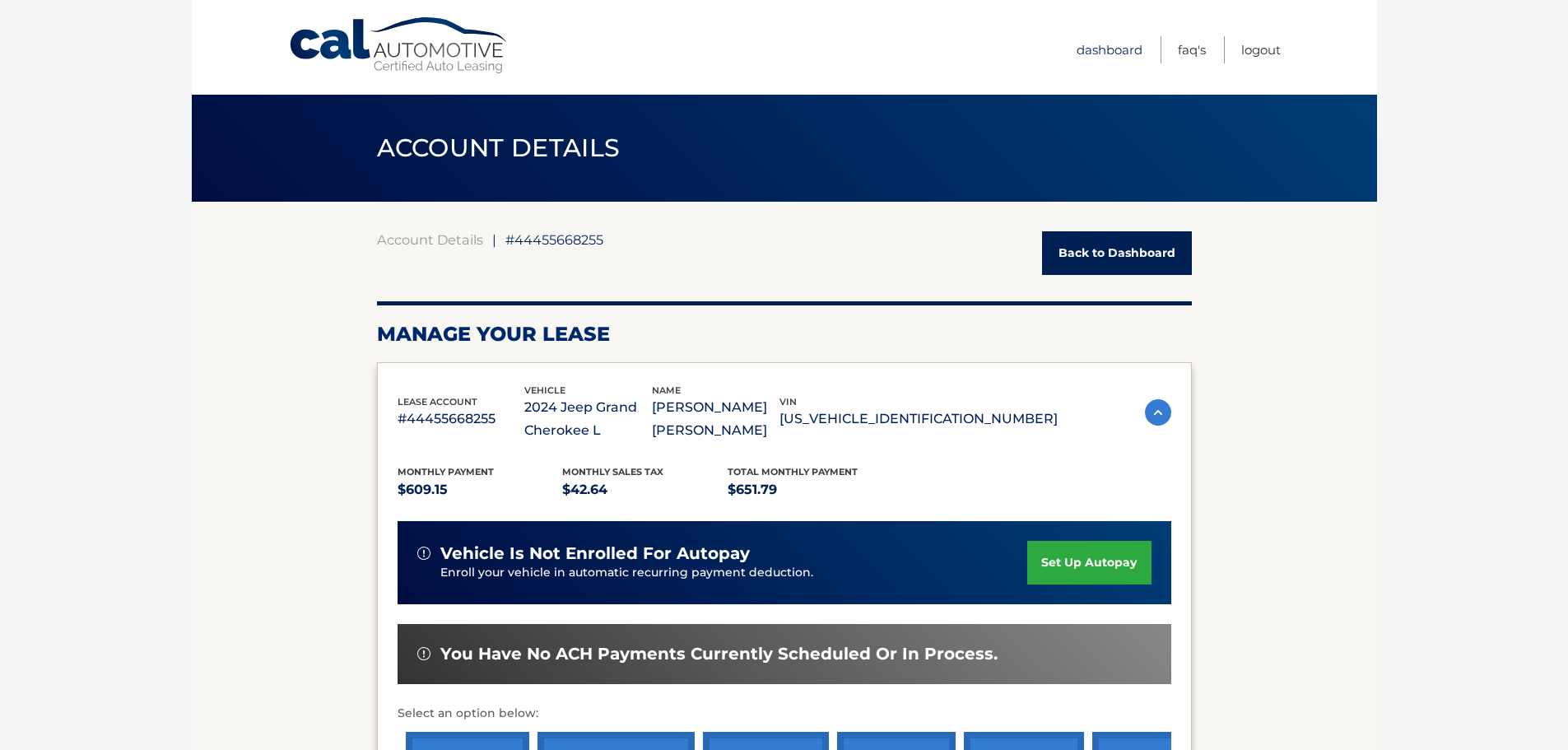
click at [1122, 46] on link "Dashboard" at bounding box center [1109, 50] width 66 height 27
click at [1131, 265] on link "Back to Dashboard" at bounding box center [1116, 253] width 150 height 43
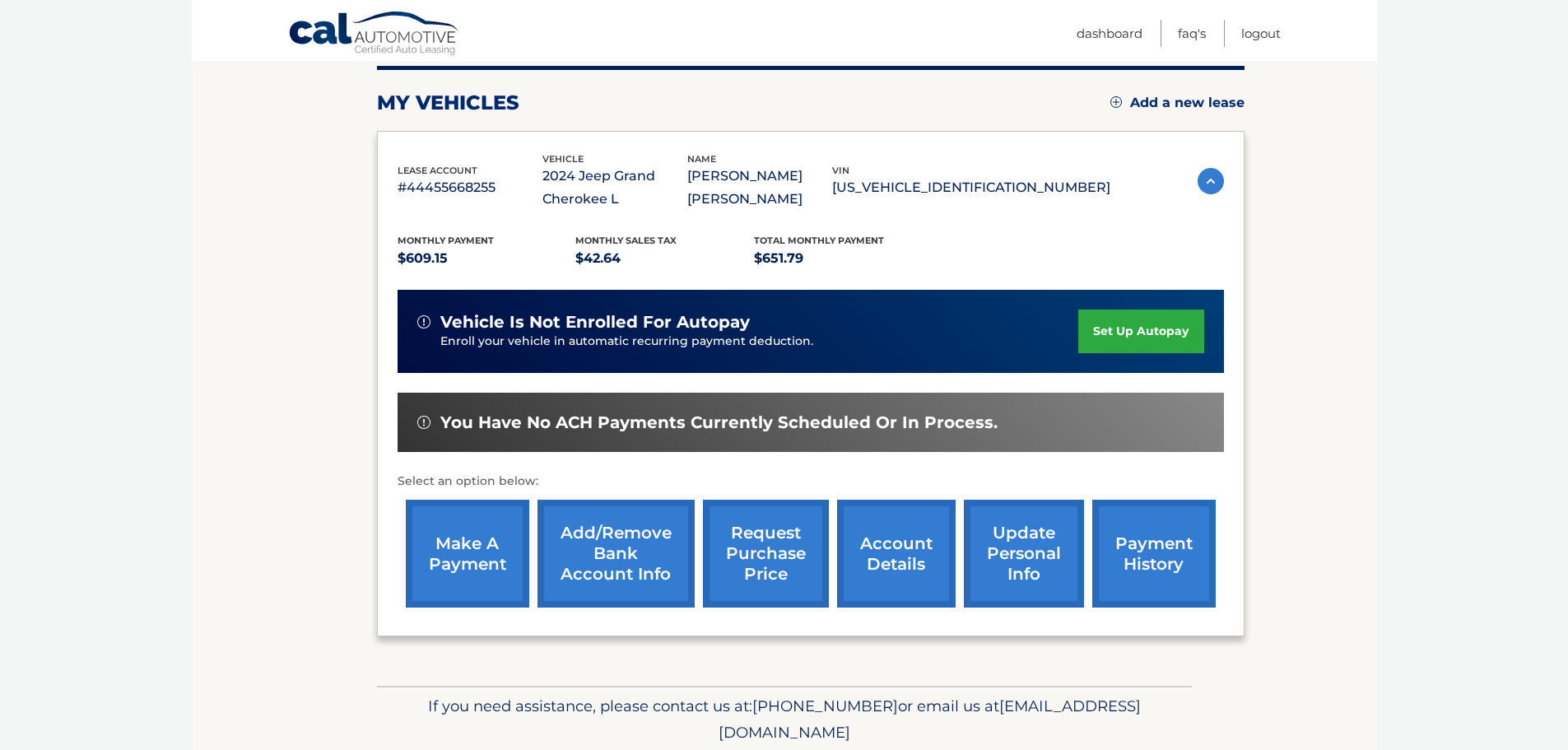
scroll to position [270, 0]
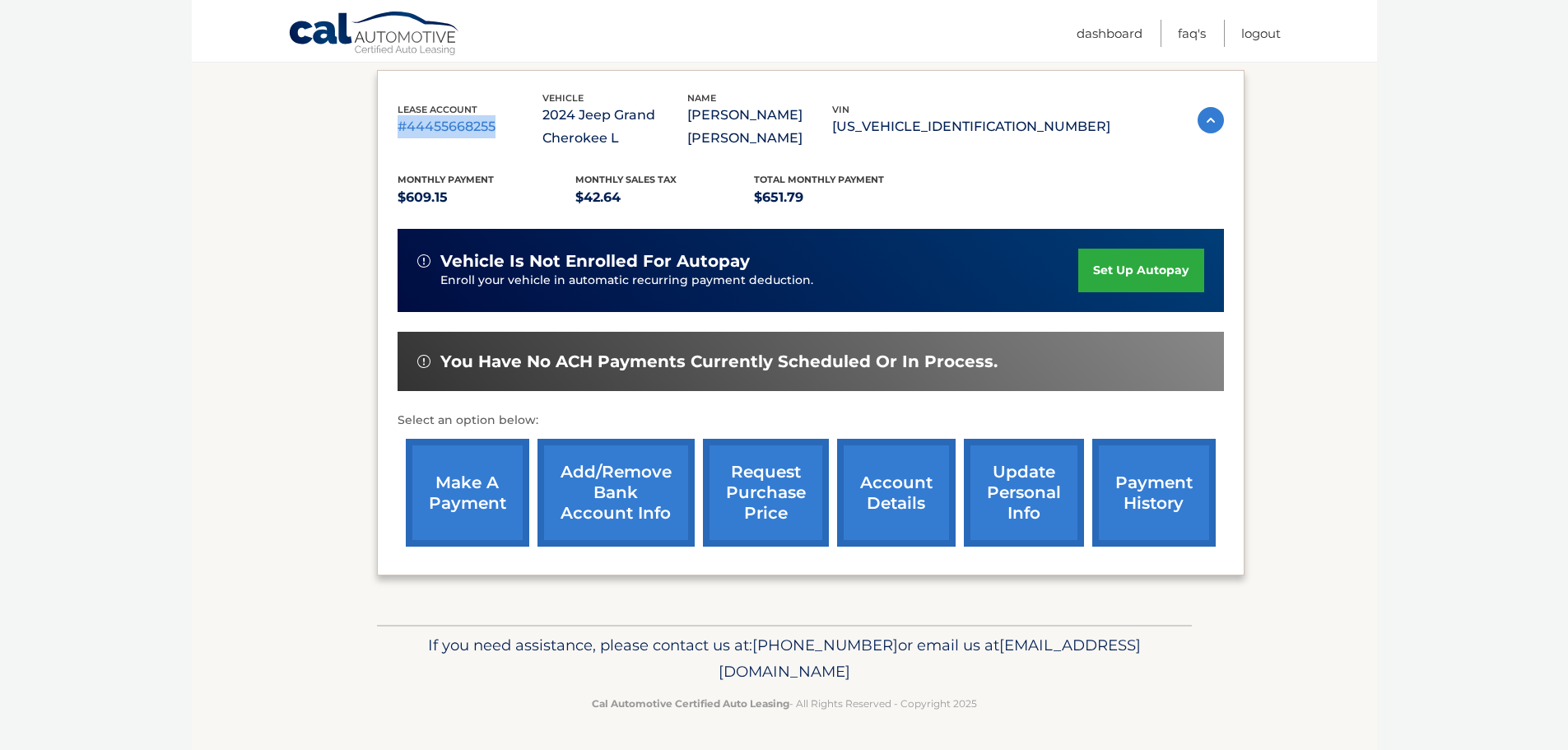
drag, startPoint x: 389, startPoint y: 121, endPoint x: 508, endPoint y: 121, distance: 119.0
click at [508, 121] on div "lease account #44455668255 vehicle 2024 Jeep Grand Cherokee L name [PERSON_NAME…" at bounding box center [810, 323] width 867 height 506
copy p "#44455668255"
click at [718, 675] on span "[EMAIL_ADDRESS][DOMAIN_NAME]" at bounding box center [929, 658] width 422 height 45
drag, startPoint x: 786, startPoint y: 669, endPoint x: 614, endPoint y: 668, distance: 172.0
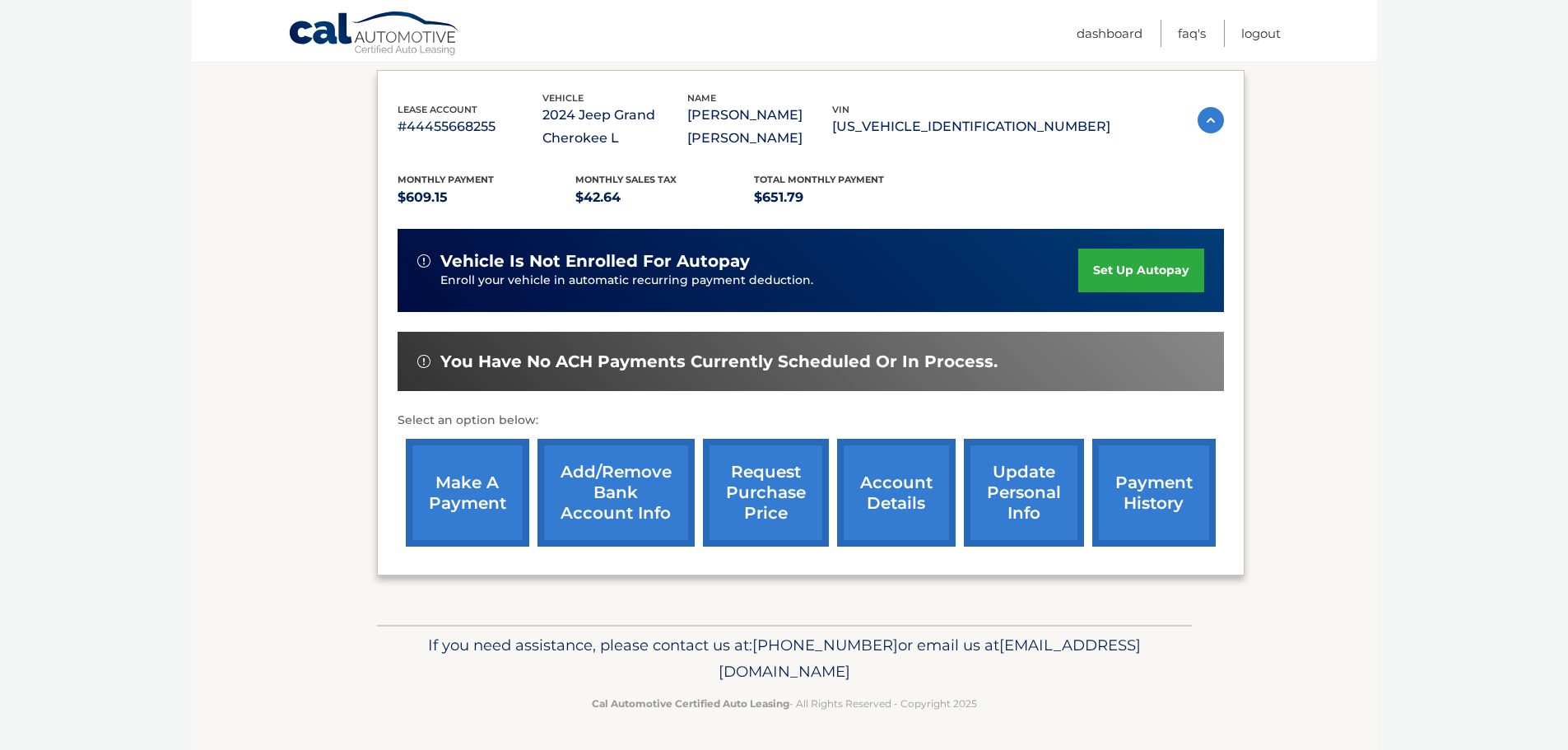
click at [614, 668] on p "If you need assistance, please contact us at: [PHONE_NUMBER] or email us at [EM…" at bounding box center [784, 658] width 793 height 52
drag, startPoint x: 642, startPoint y: 668, endPoint x: 1038, endPoint y: 672, distance: 396.0
click at [1038, 672] on p "If you need assistance, please contact us at: [PHONE_NUMBER] or email us at [EM…" at bounding box center [784, 658] width 793 height 52
copy span "[EMAIL_ADDRESS][DOMAIN_NAME]"
drag, startPoint x: 753, startPoint y: 109, endPoint x: 812, endPoint y: 143, distance: 68.1
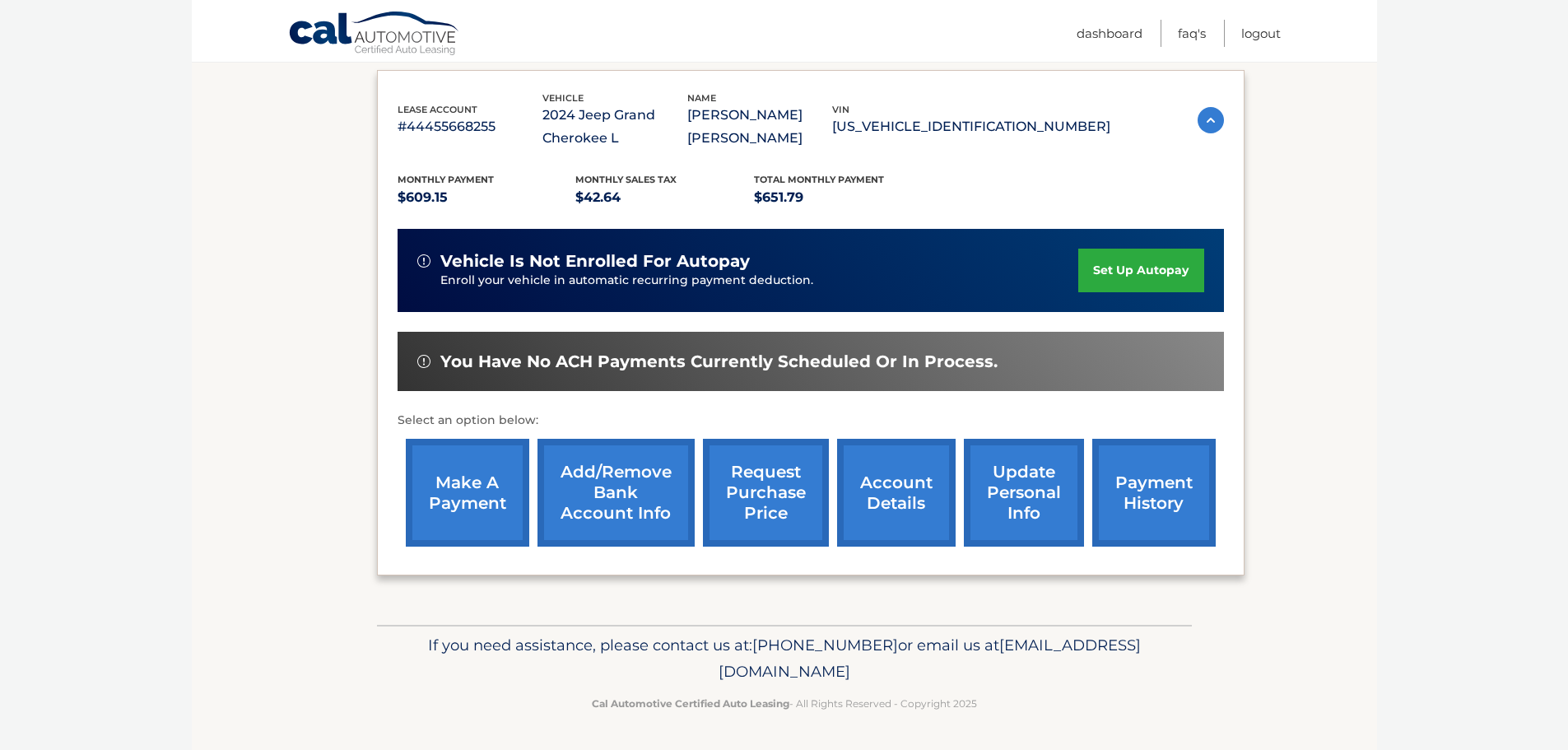
click at [812, 143] on p "[PERSON_NAME] [PERSON_NAME]" at bounding box center [759, 127] width 144 height 46
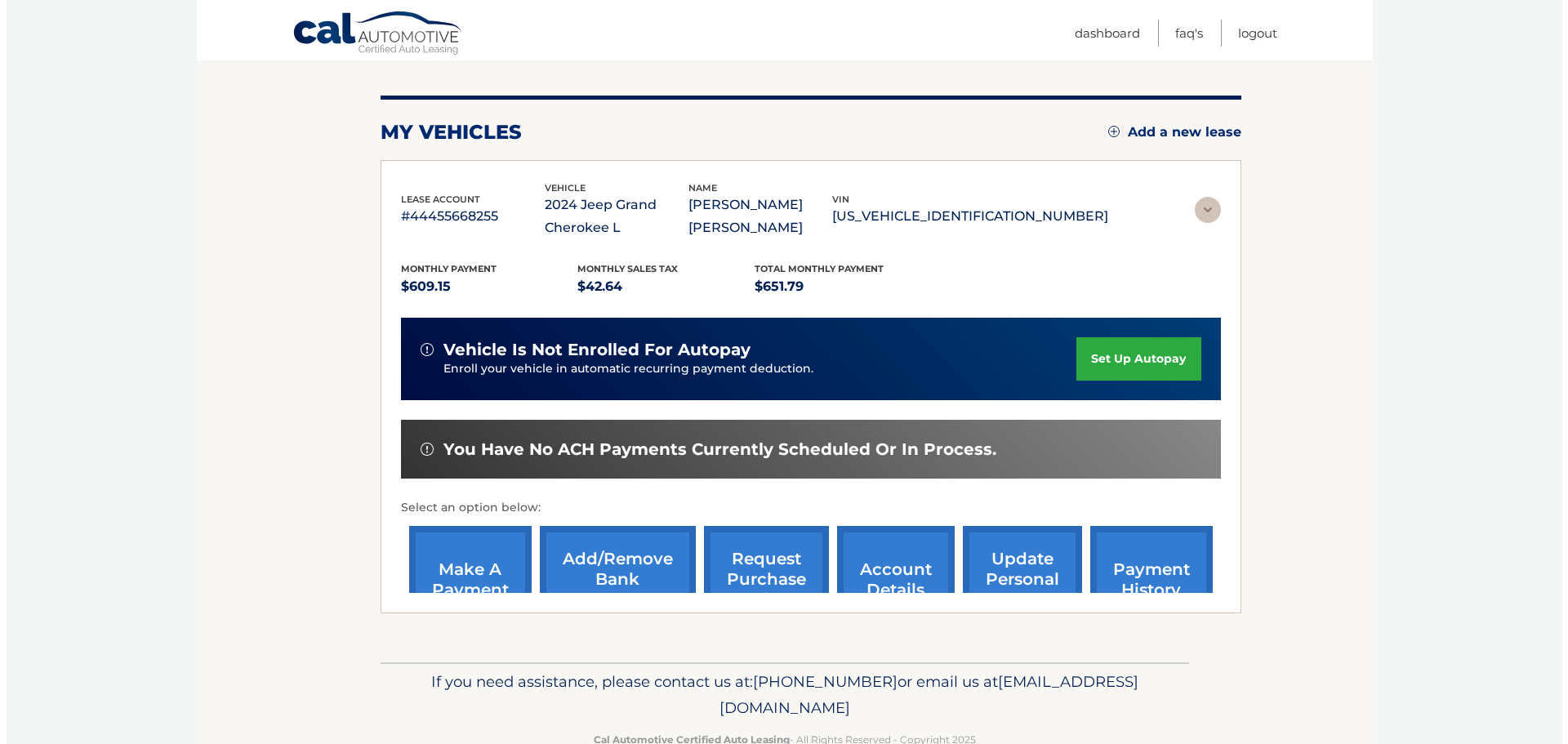
scroll to position [0, 0]
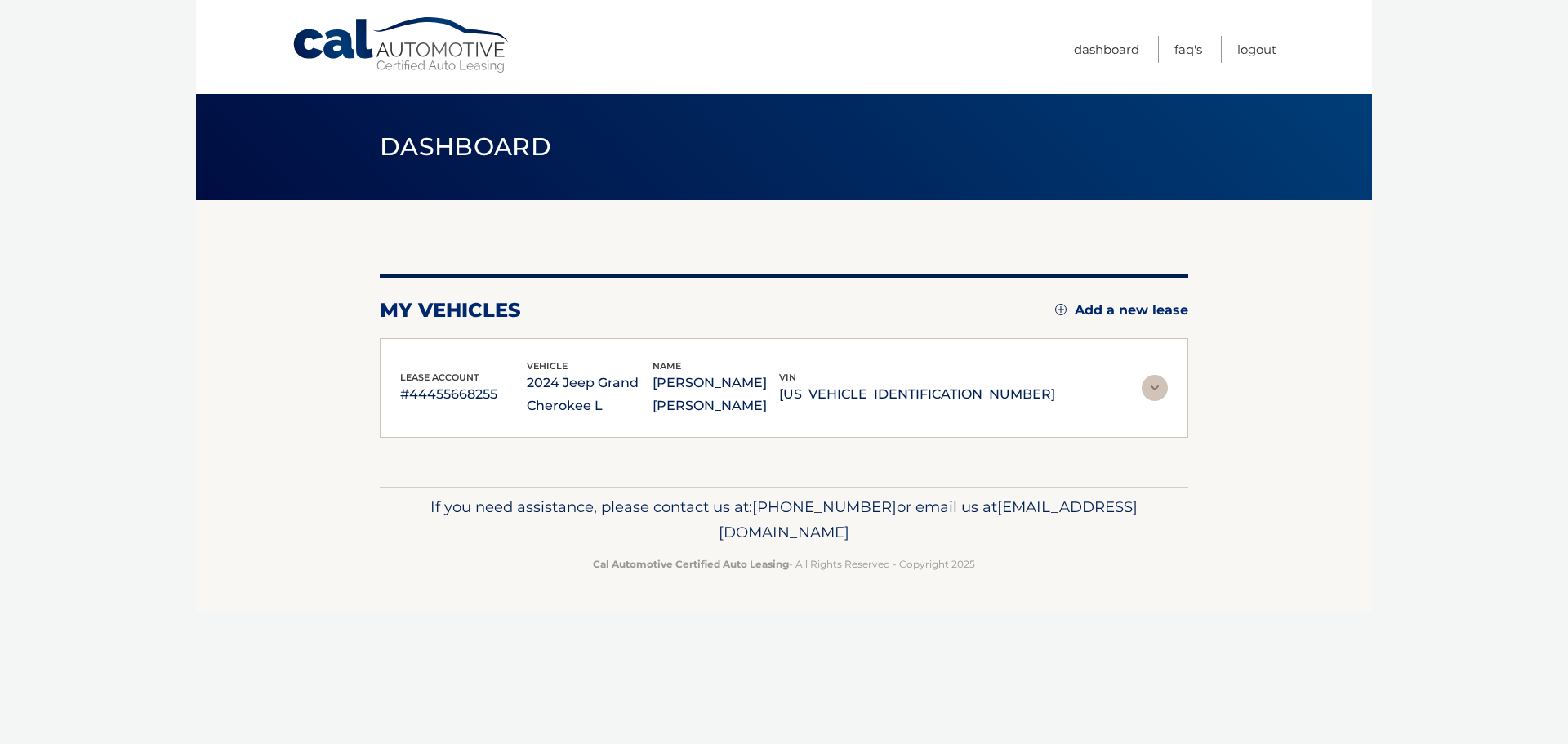
copy p "[PERSON_NAME] [PERSON_NAME]"
click at [1088, 49] on link "Dashboard" at bounding box center [1107, 49] width 65 height 27
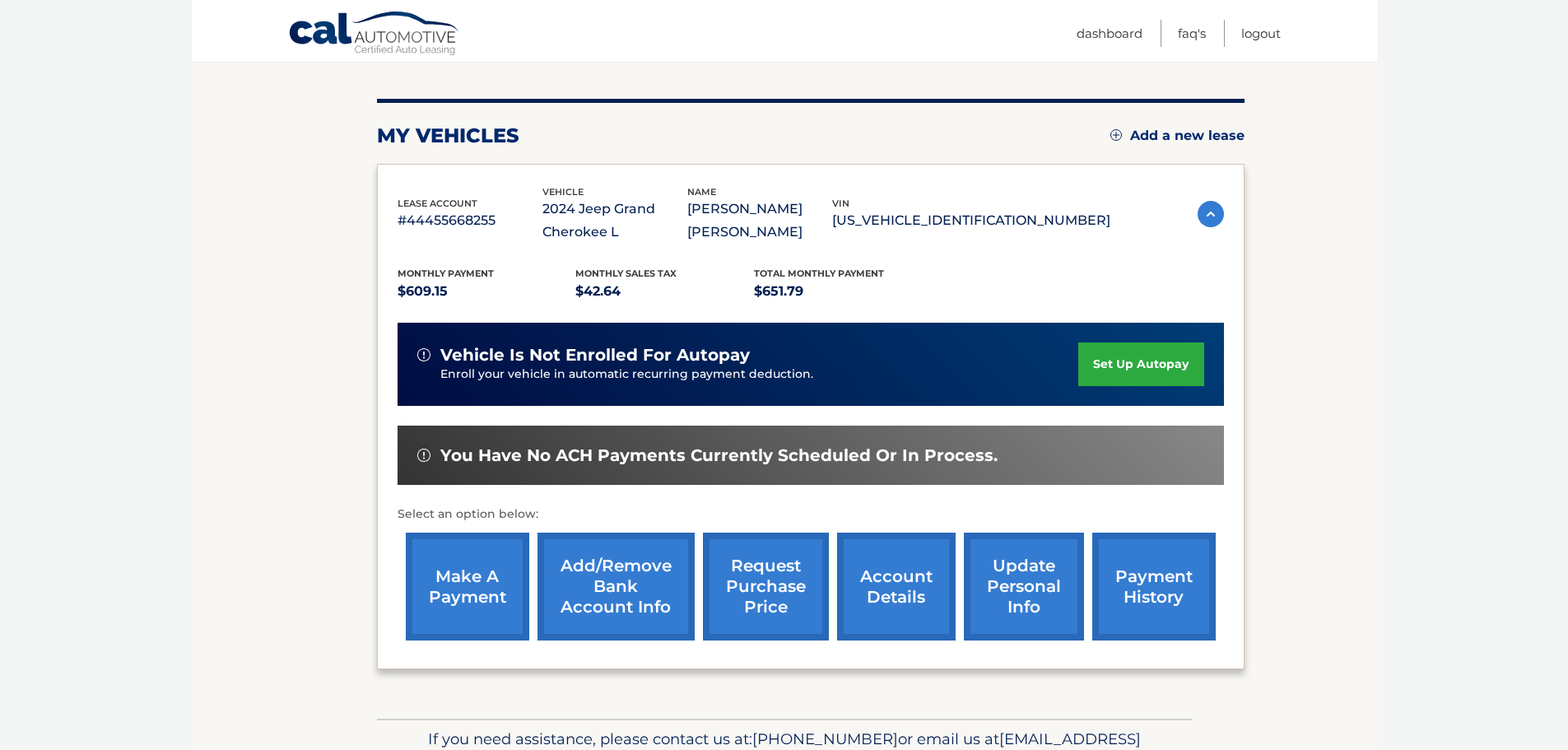
scroll to position [270, 0]
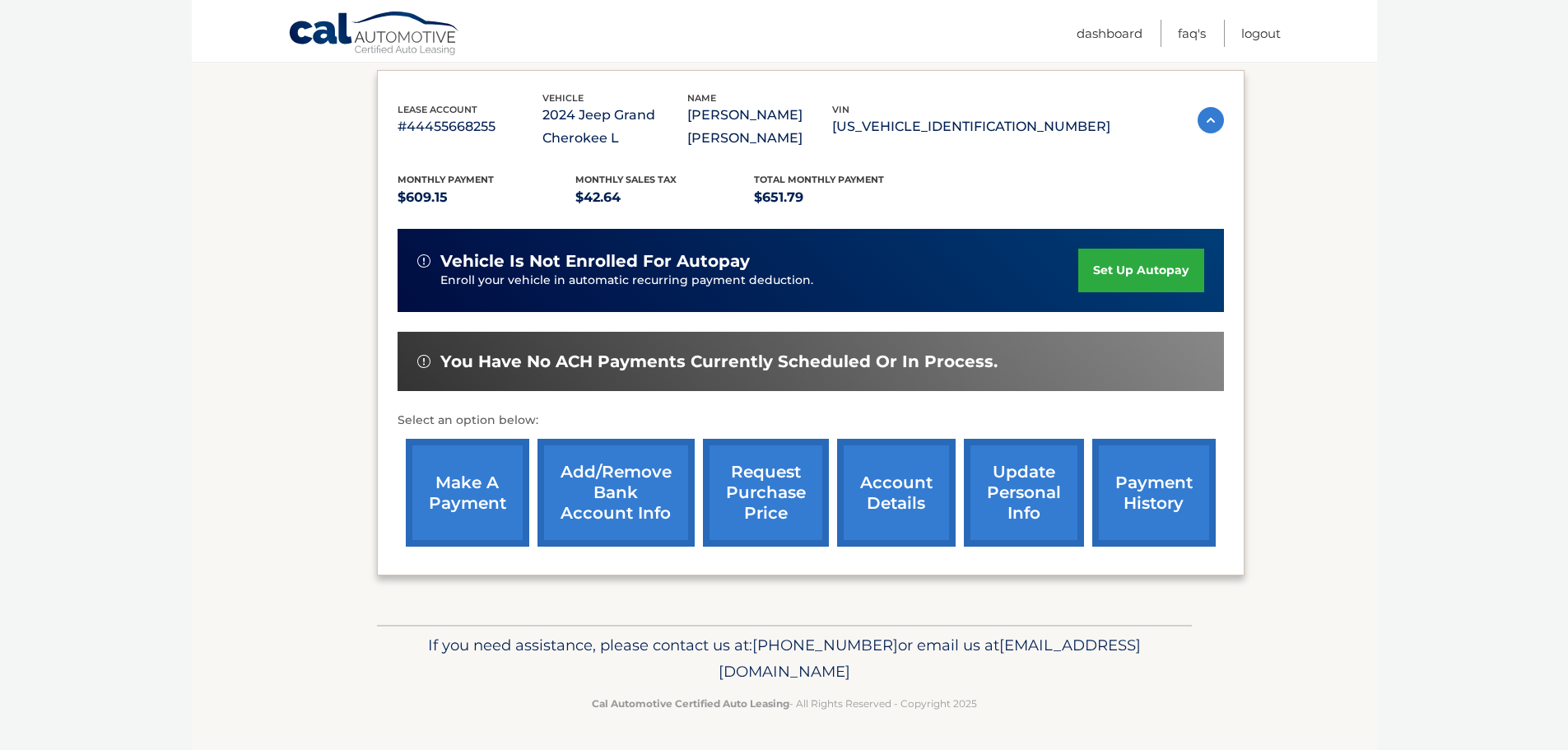
click at [798, 480] on link "request purchase price" at bounding box center [766, 493] width 126 height 108
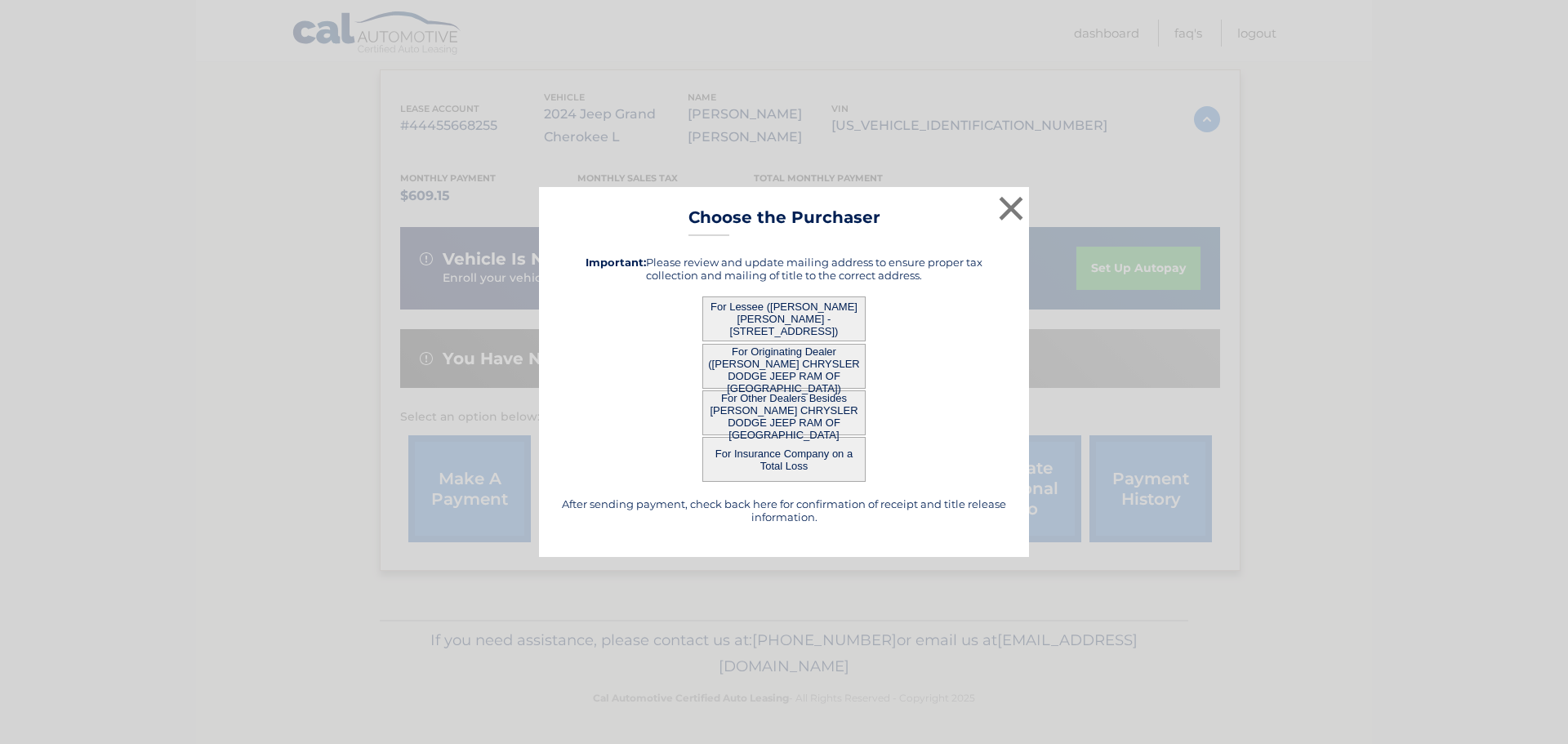
click at [797, 375] on button "For Originating Dealer ([PERSON_NAME] CHRYSLER DODGE JEEP RAM OF [GEOGRAPHIC_DA…" at bounding box center [784, 366] width 164 height 45
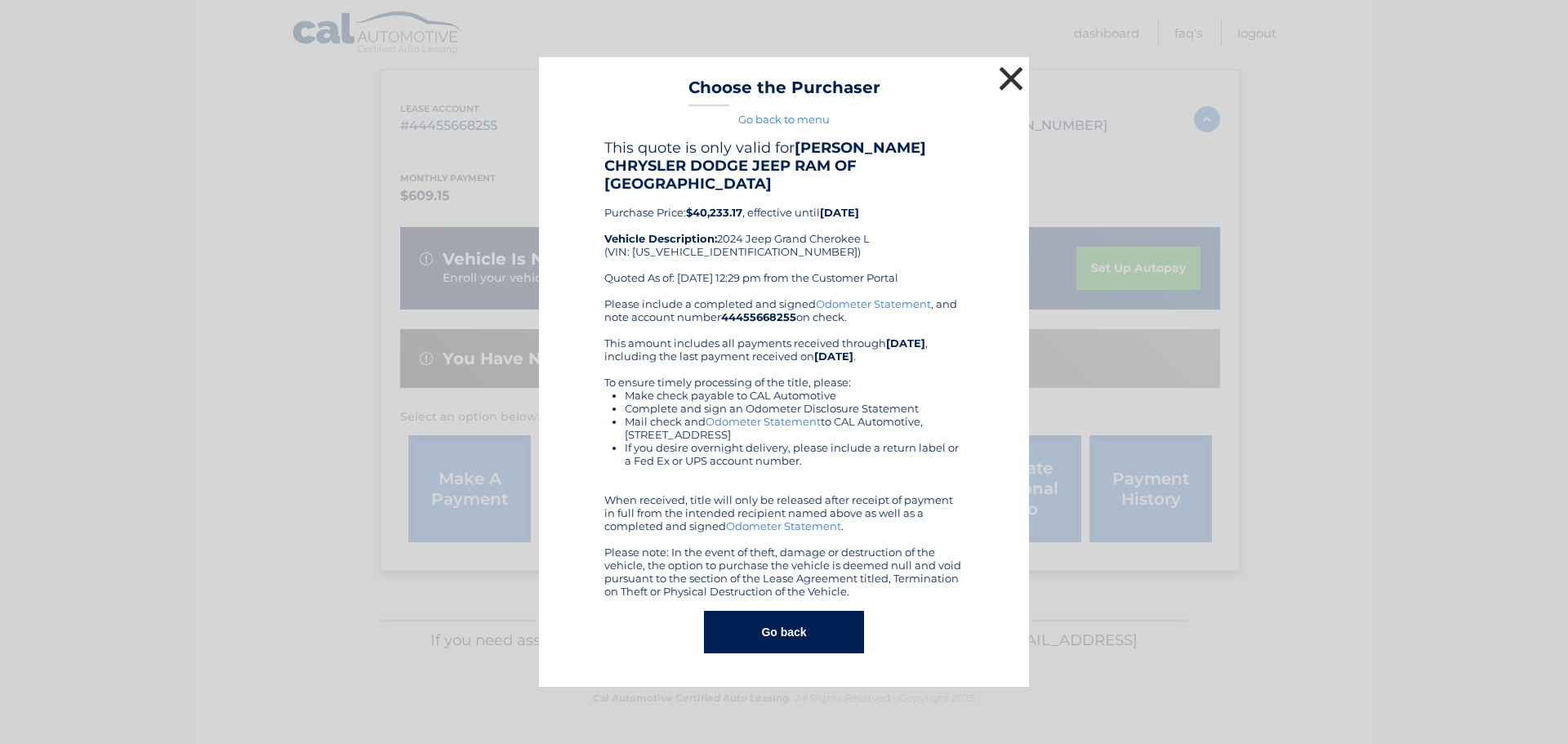
click at [1008, 95] on button "×" at bounding box center [1011, 78] width 33 height 33
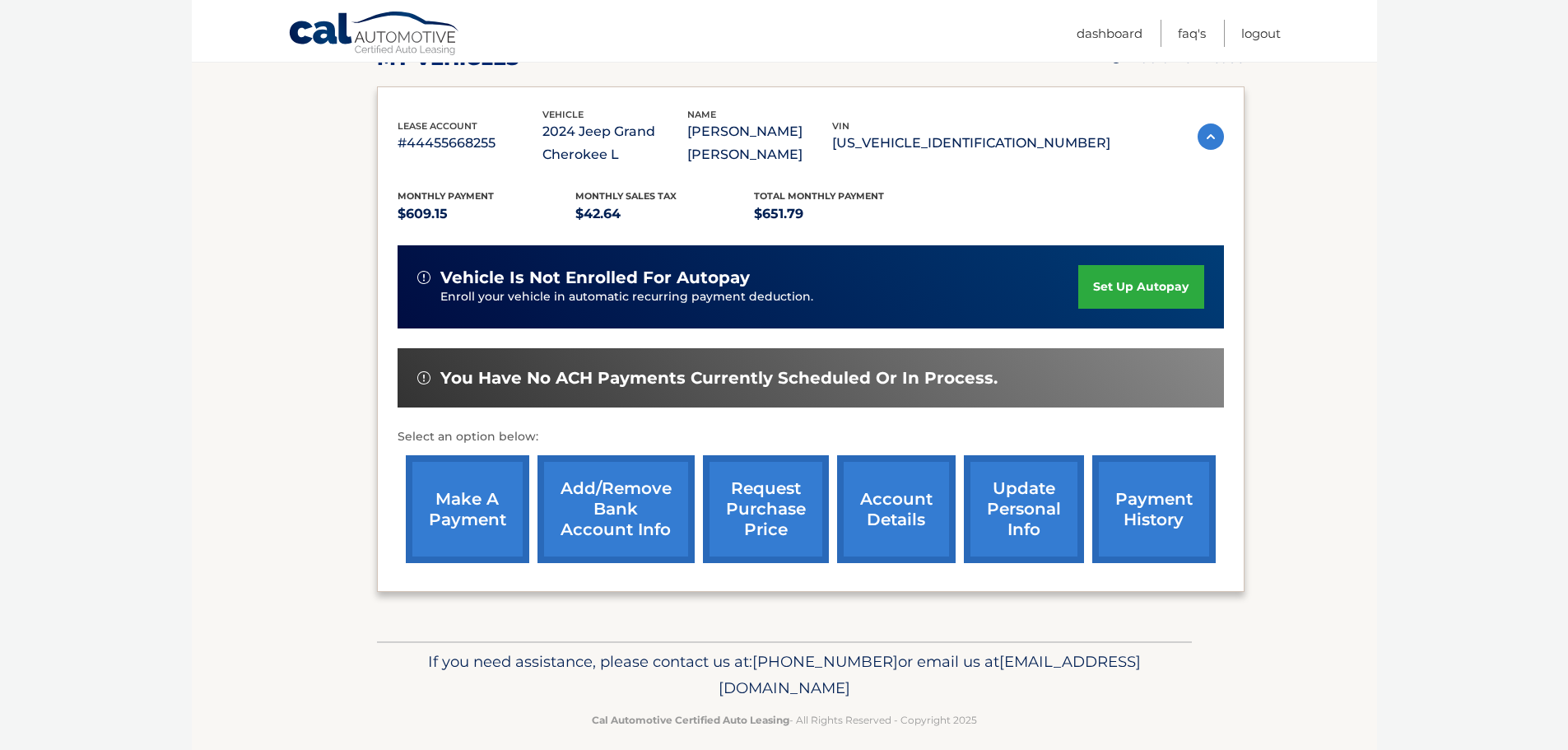
scroll to position [189, 0]
